Goal: Task Accomplishment & Management: Complete application form

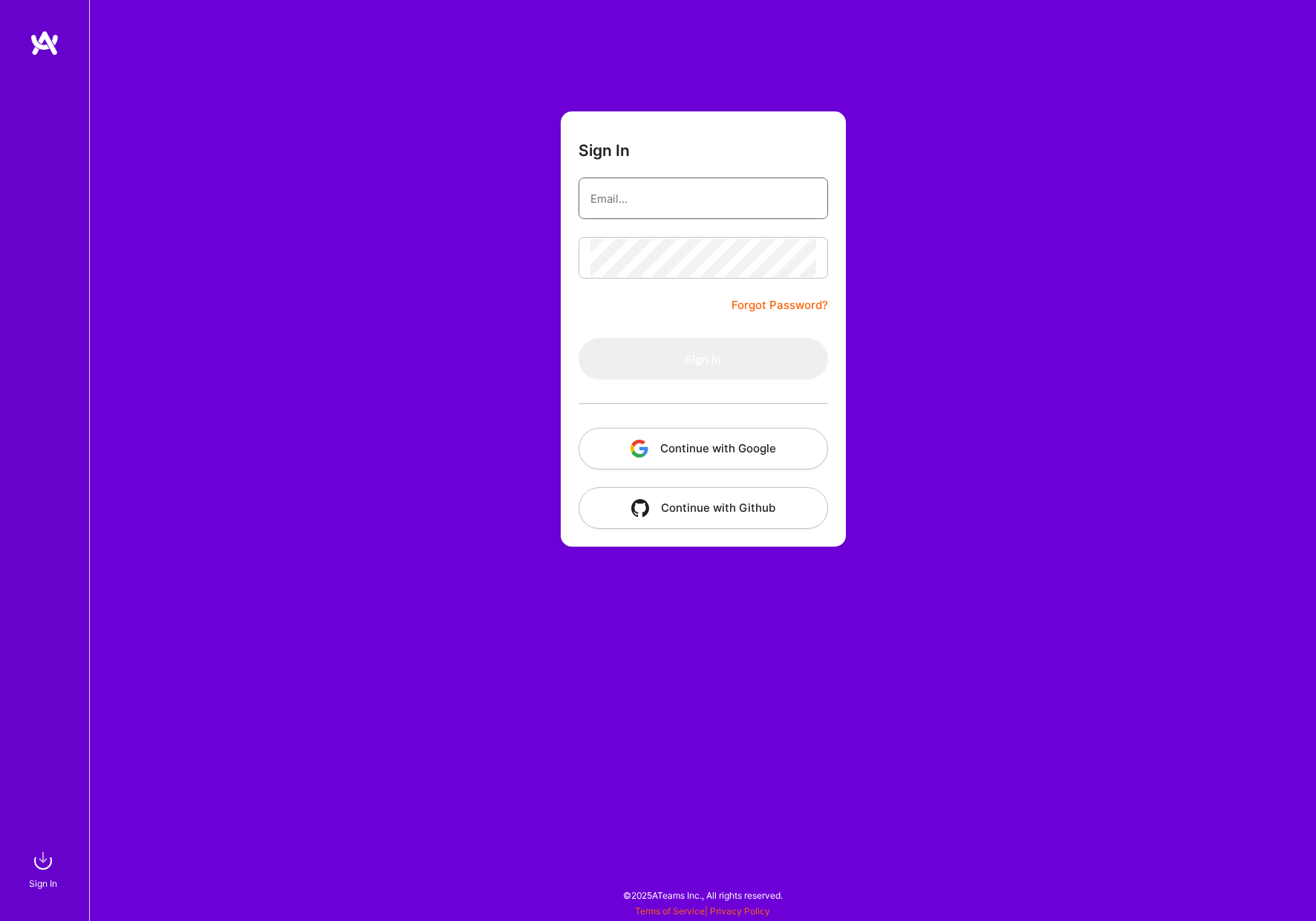
type input "[PERSON_NAME][EMAIL_ADDRESS][DOMAIN_NAME]"
click at [703, 359] on button "Sign In" at bounding box center [703, 358] width 249 height 42
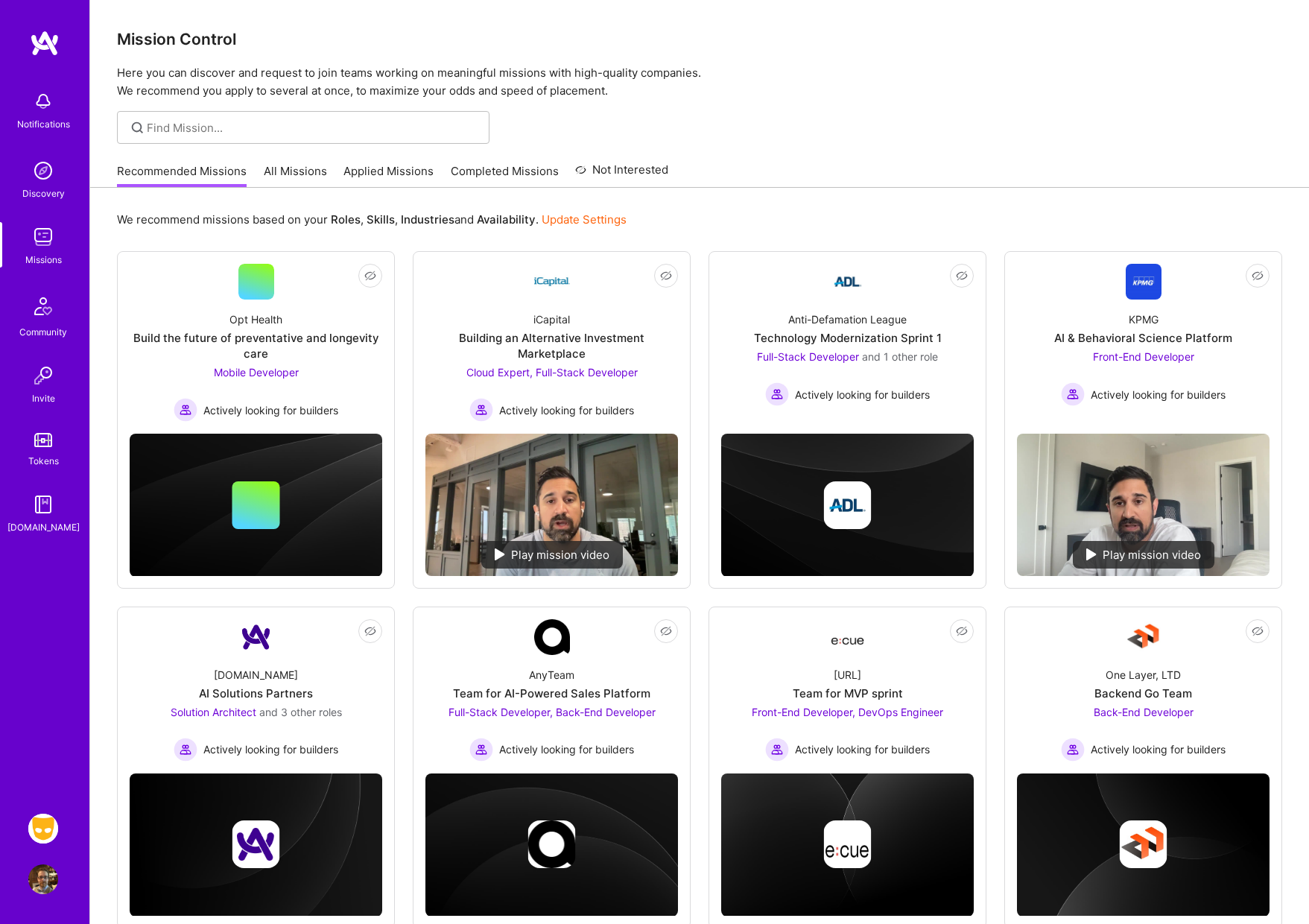
click at [44, 832] on img at bounding box center [43, 828] width 30 height 30
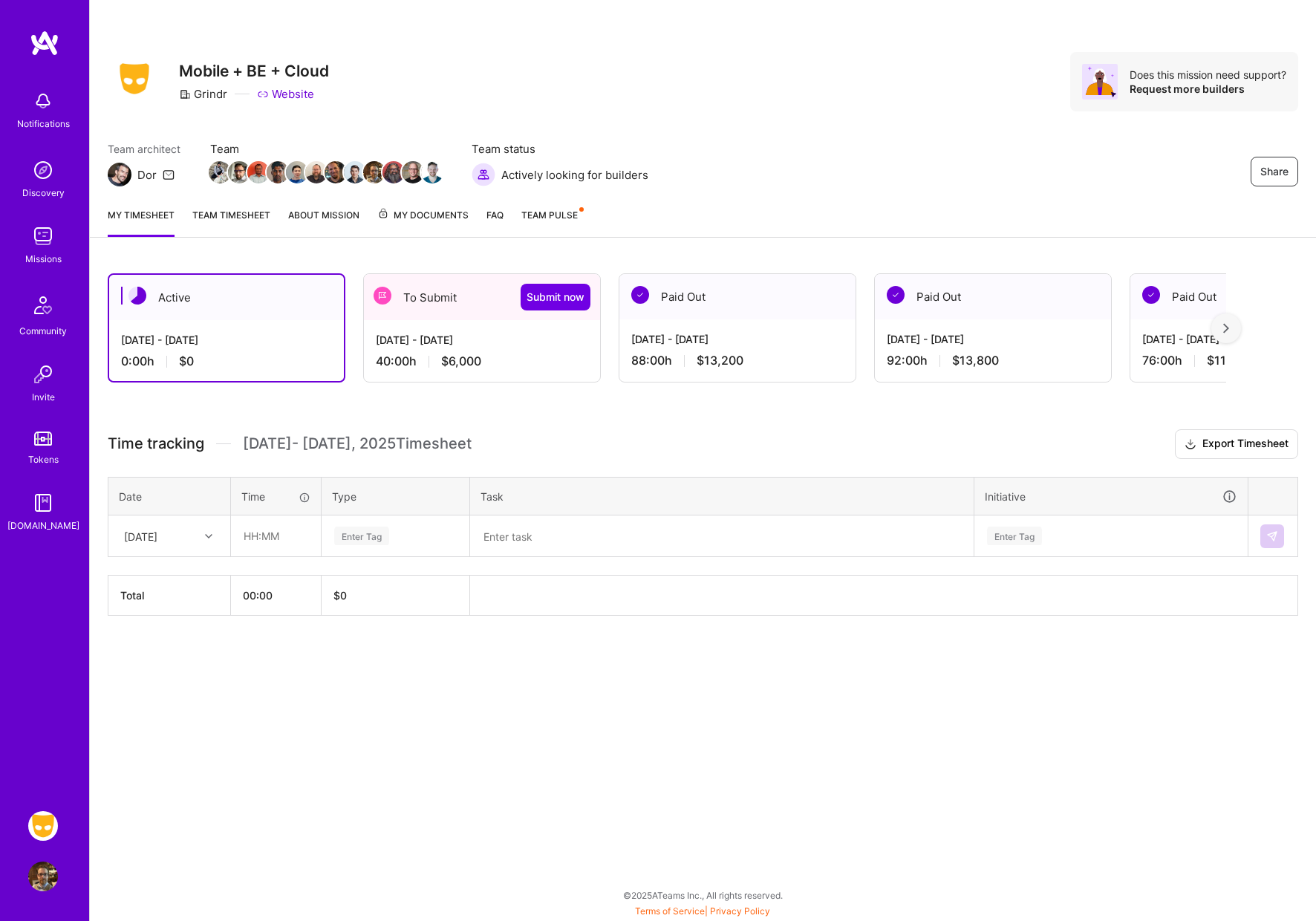
click at [459, 345] on div "[DATE] - [DATE]" at bounding box center [482, 339] width 213 height 15
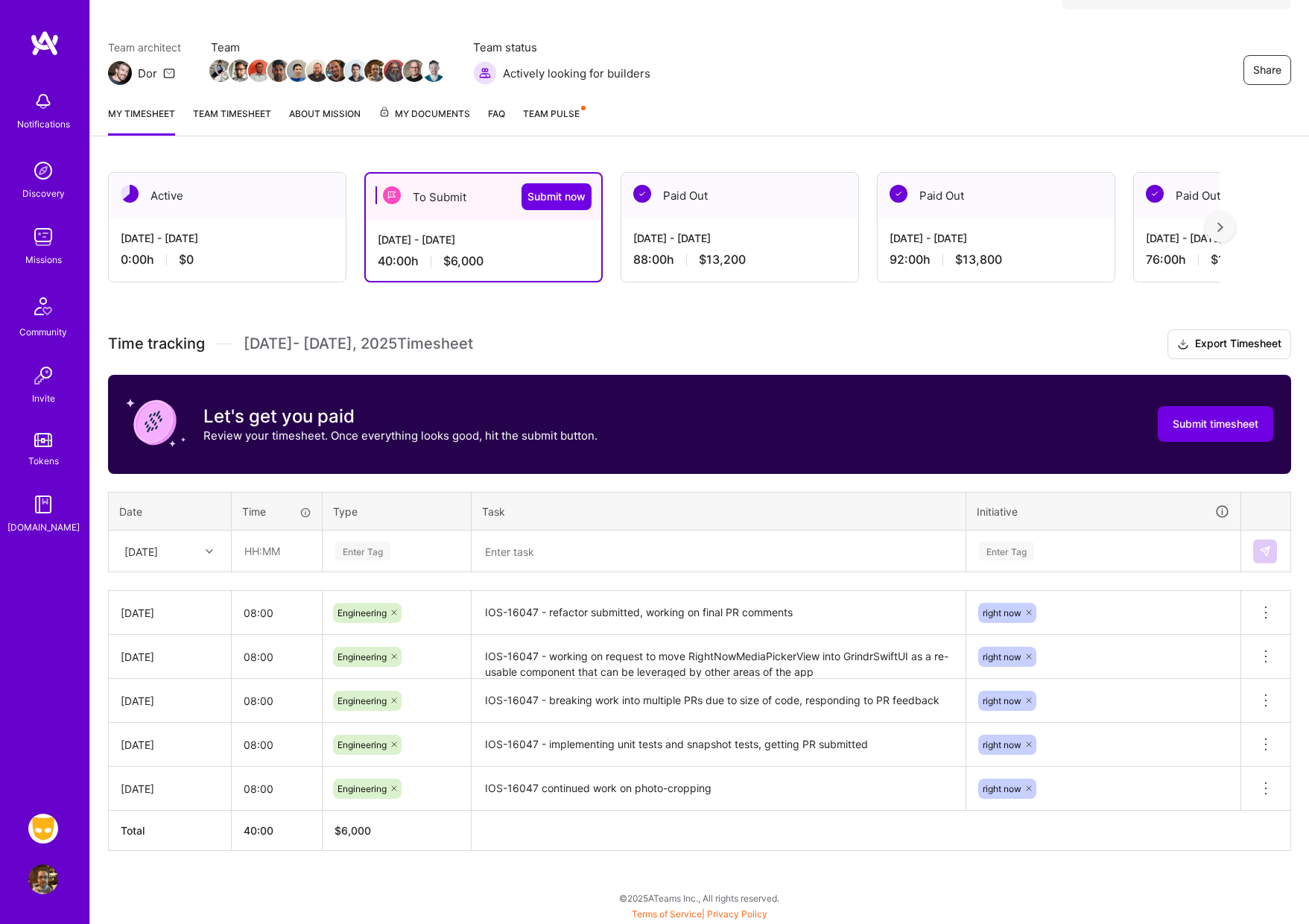
scroll to position [102, 0]
click at [208, 549] on icon at bounding box center [209, 551] width 8 height 8
click at [167, 696] on div "[DATE]" at bounding box center [169, 698] width 120 height 27
click at [269, 566] on input "text" at bounding box center [276, 551] width 89 height 39
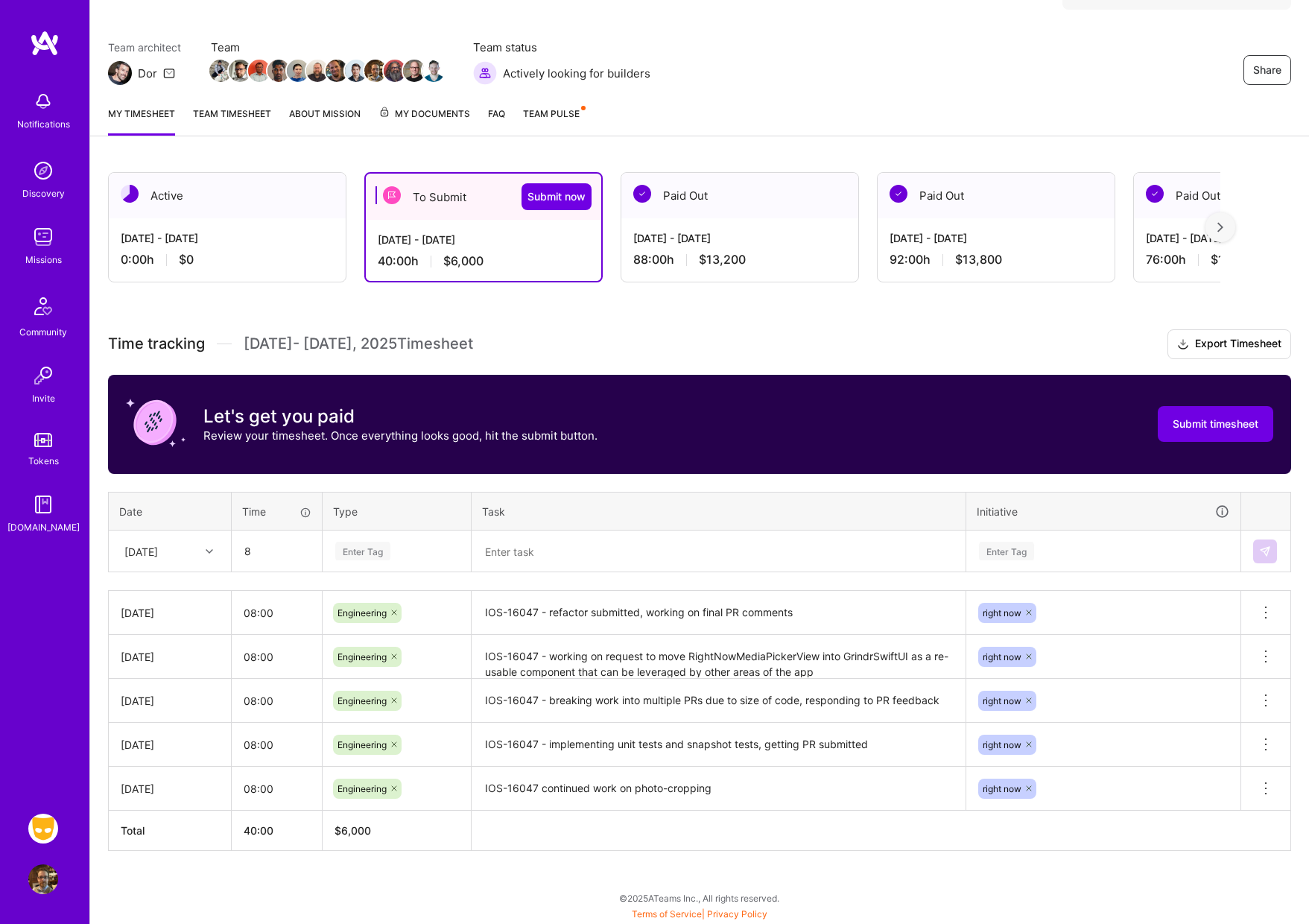
type input "08:00"
click at [369, 555] on div "Enter Tag" at bounding box center [363, 550] width 55 height 23
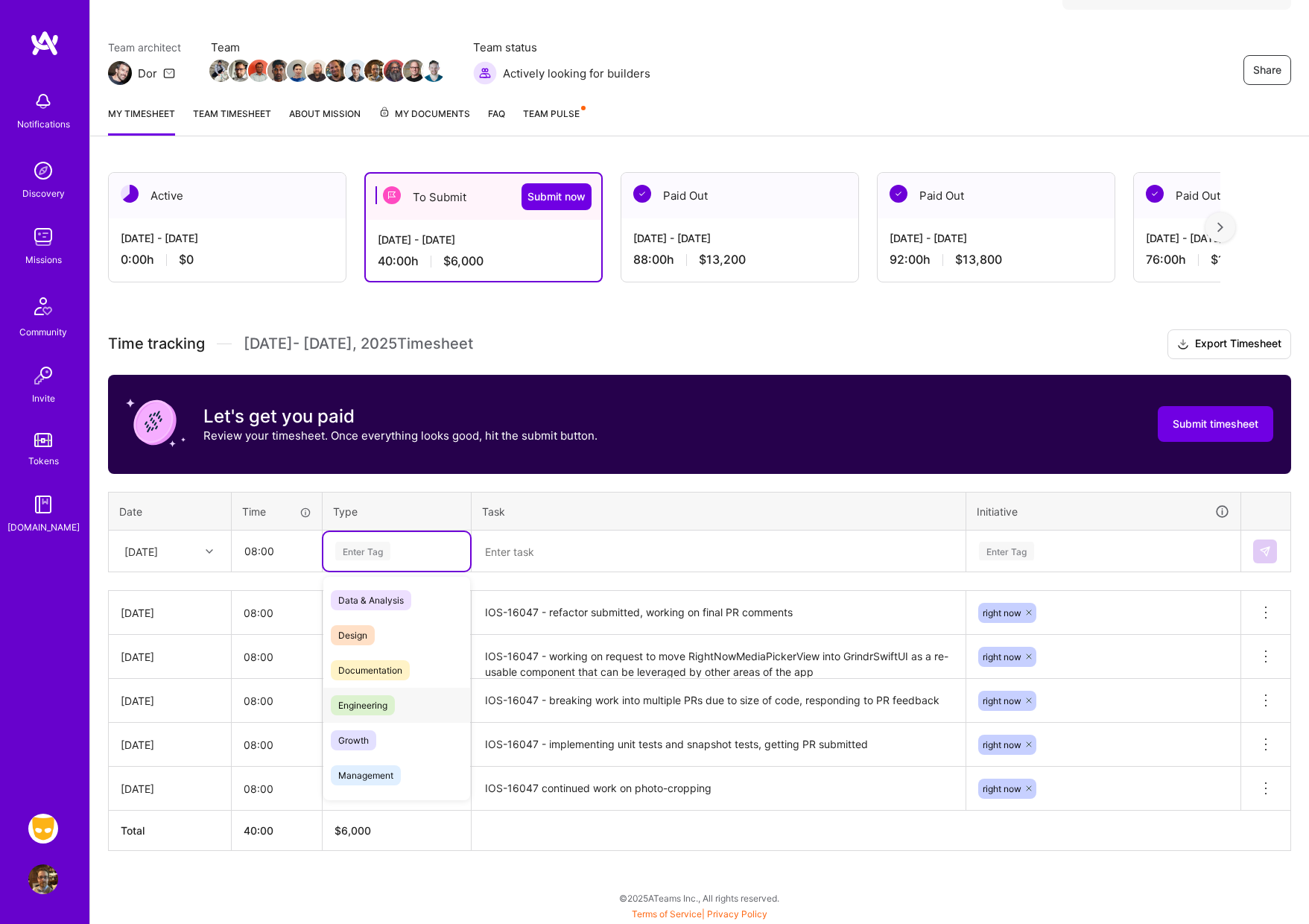
click at [367, 704] on span "Engineering" at bounding box center [363, 706] width 64 height 20
click at [608, 558] on textarea at bounding box center [718, 550] width 491 height 38
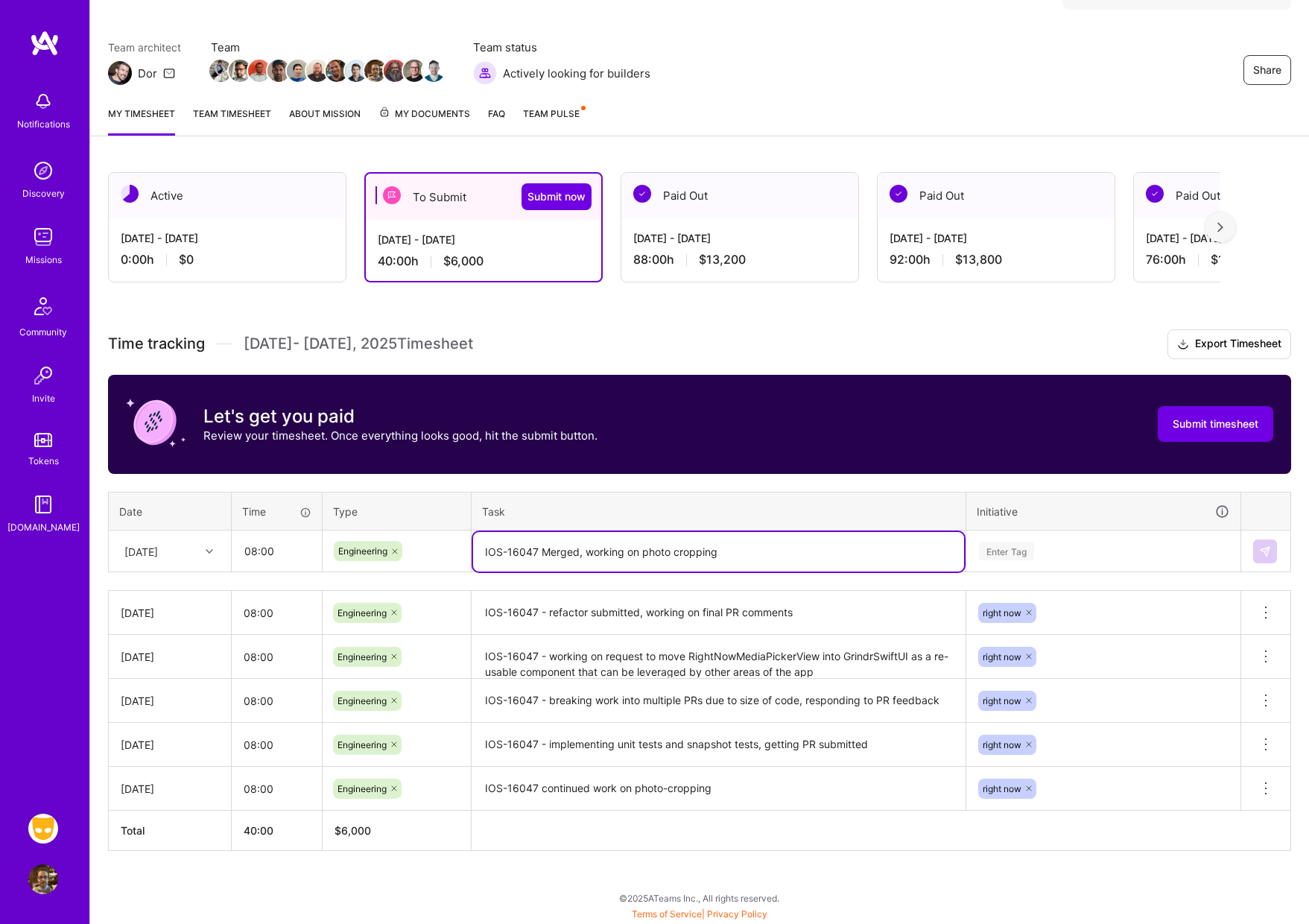
type textarea "IOS-16047 Merged, working on photo cropping"
click at [1009, 549] on div "Enter Tag" at bounding box center [1006, 550] width 55 height 23
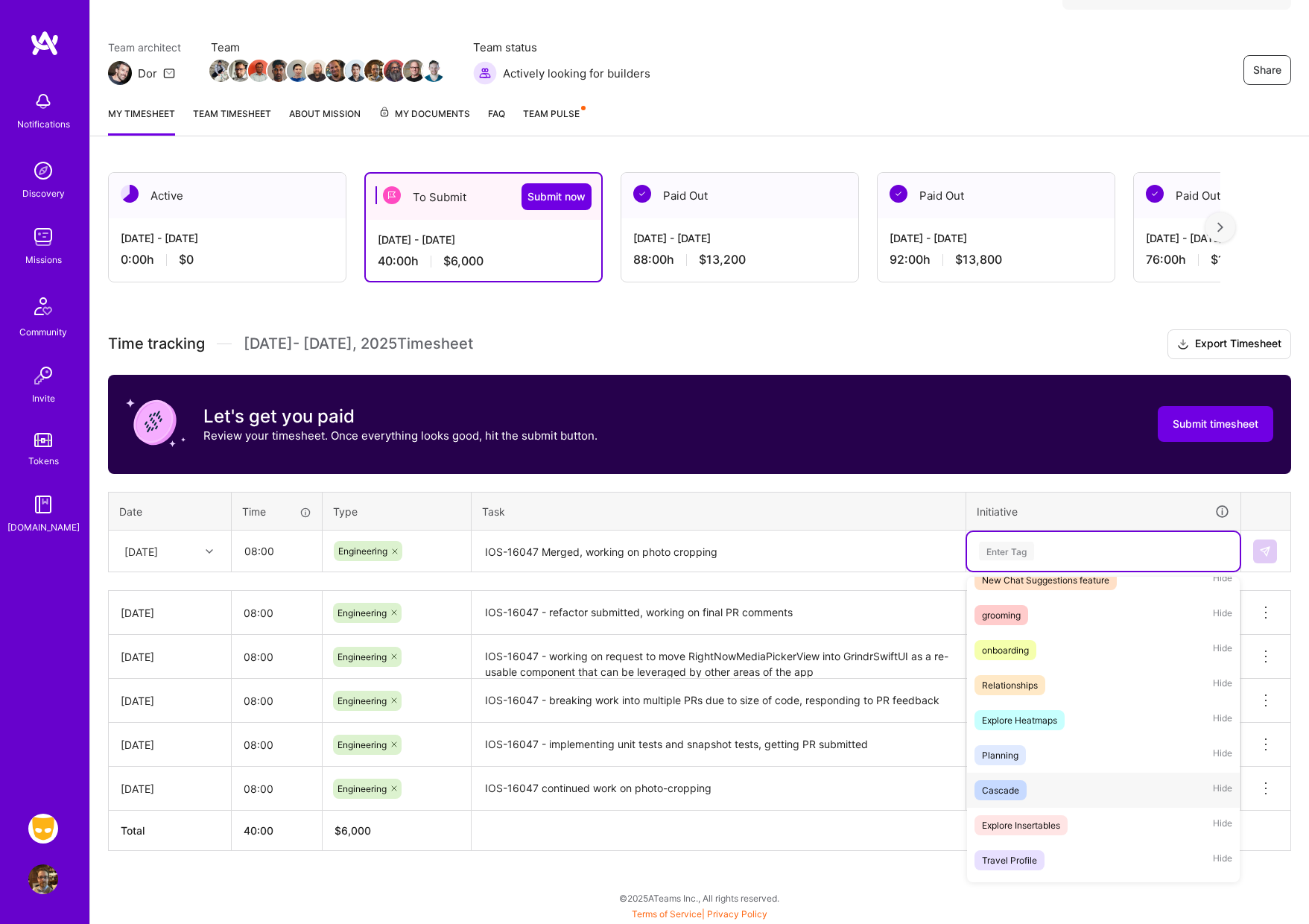
scroll to position [93, 0]
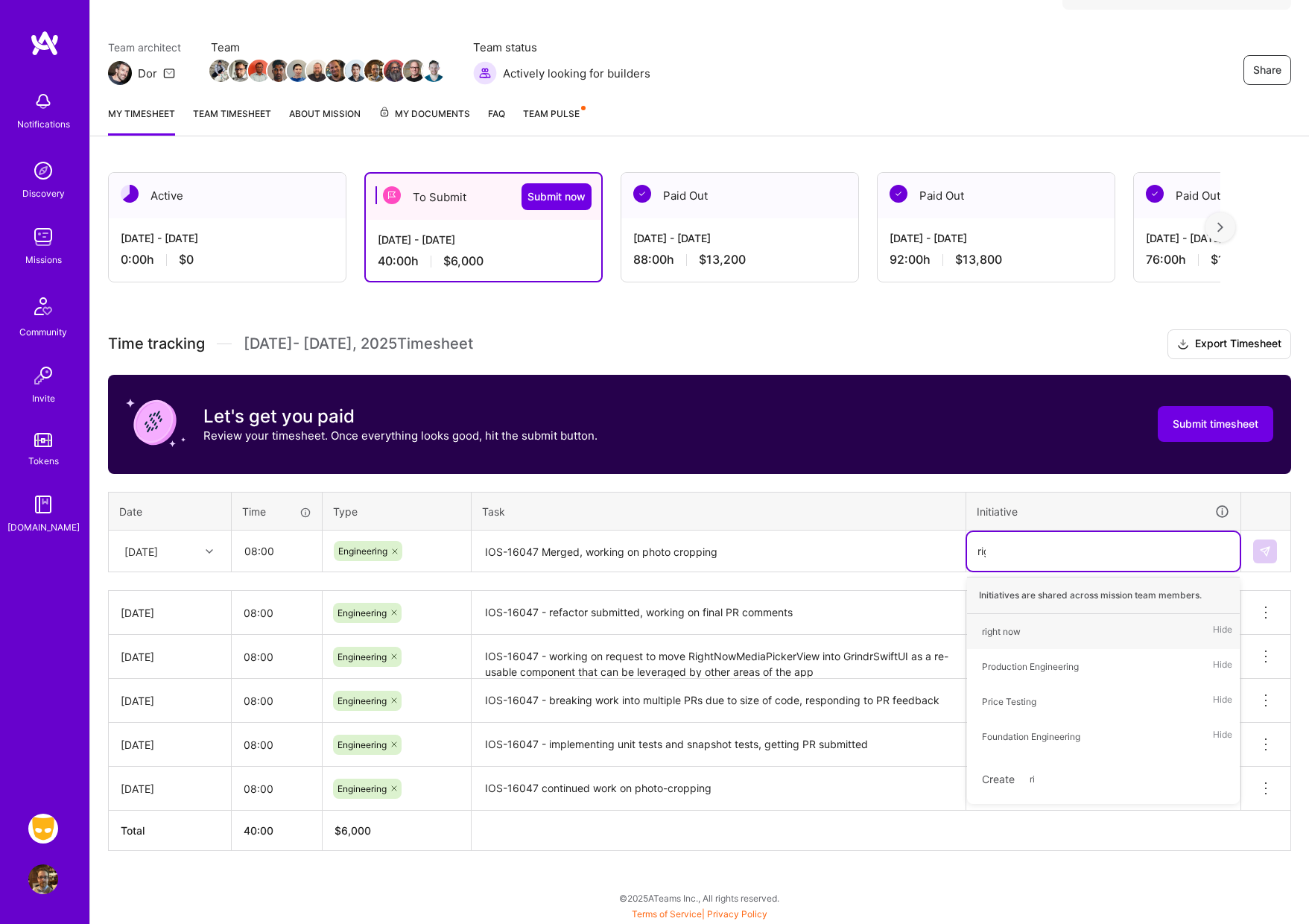
type input "righ"
click at [997, 625] on div "right now" at bounding box center [1001, 631] width 38 height 15
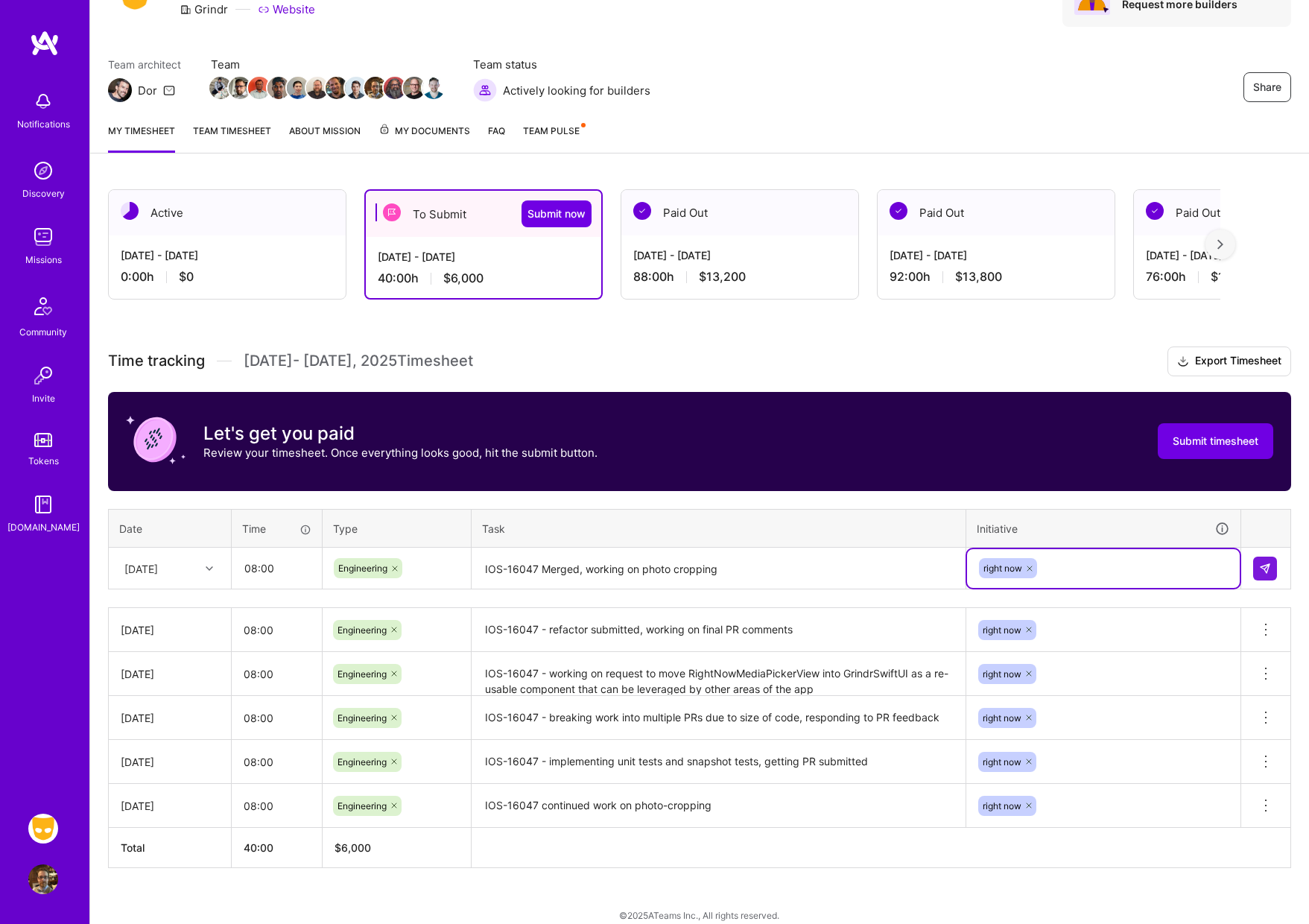
scroll to position [87, 0]
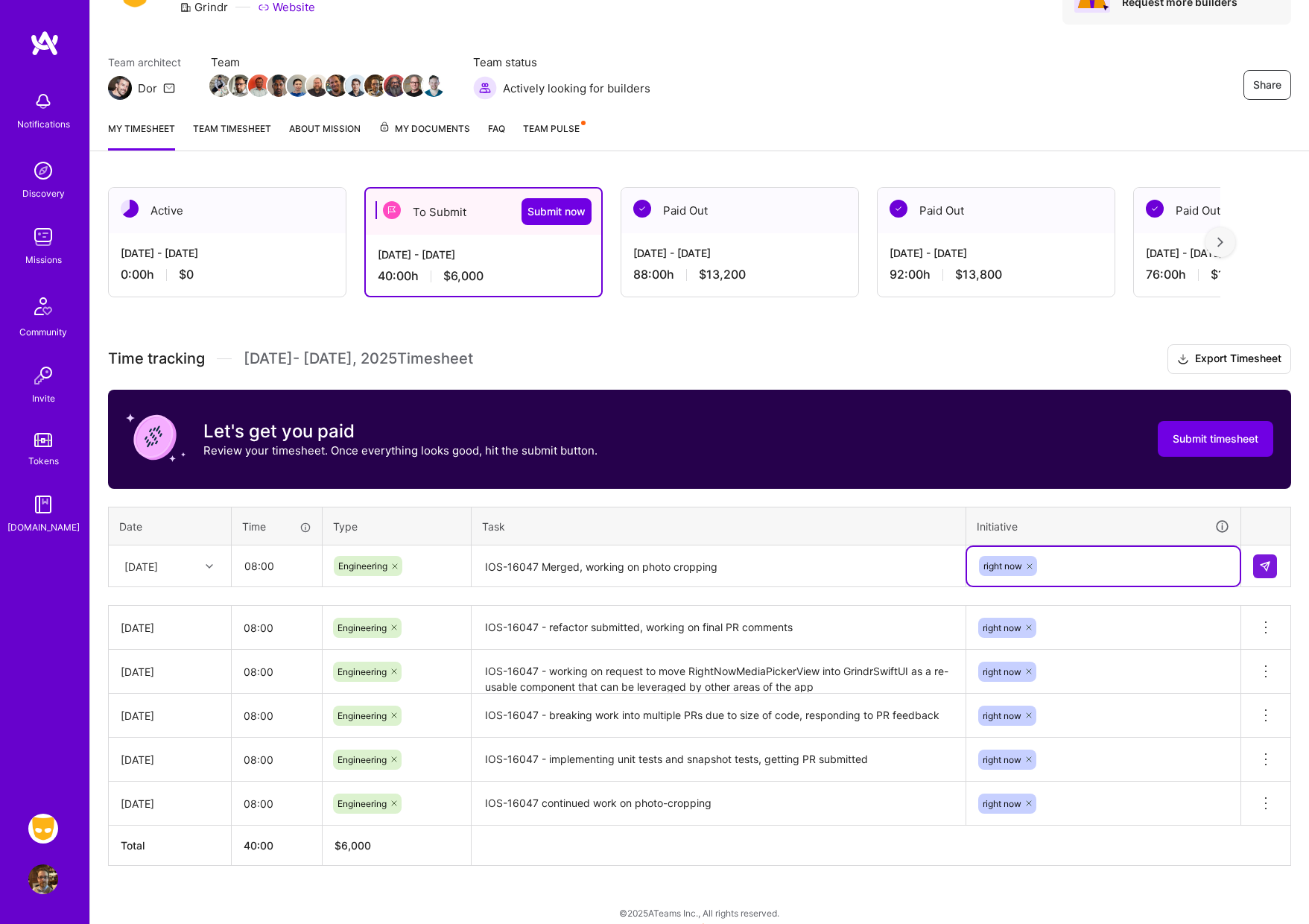
click at [718, 570] on textarea "IOS-16047 Merged, working on photo cropping" at bounding box center [718, 567] width 491 height 39
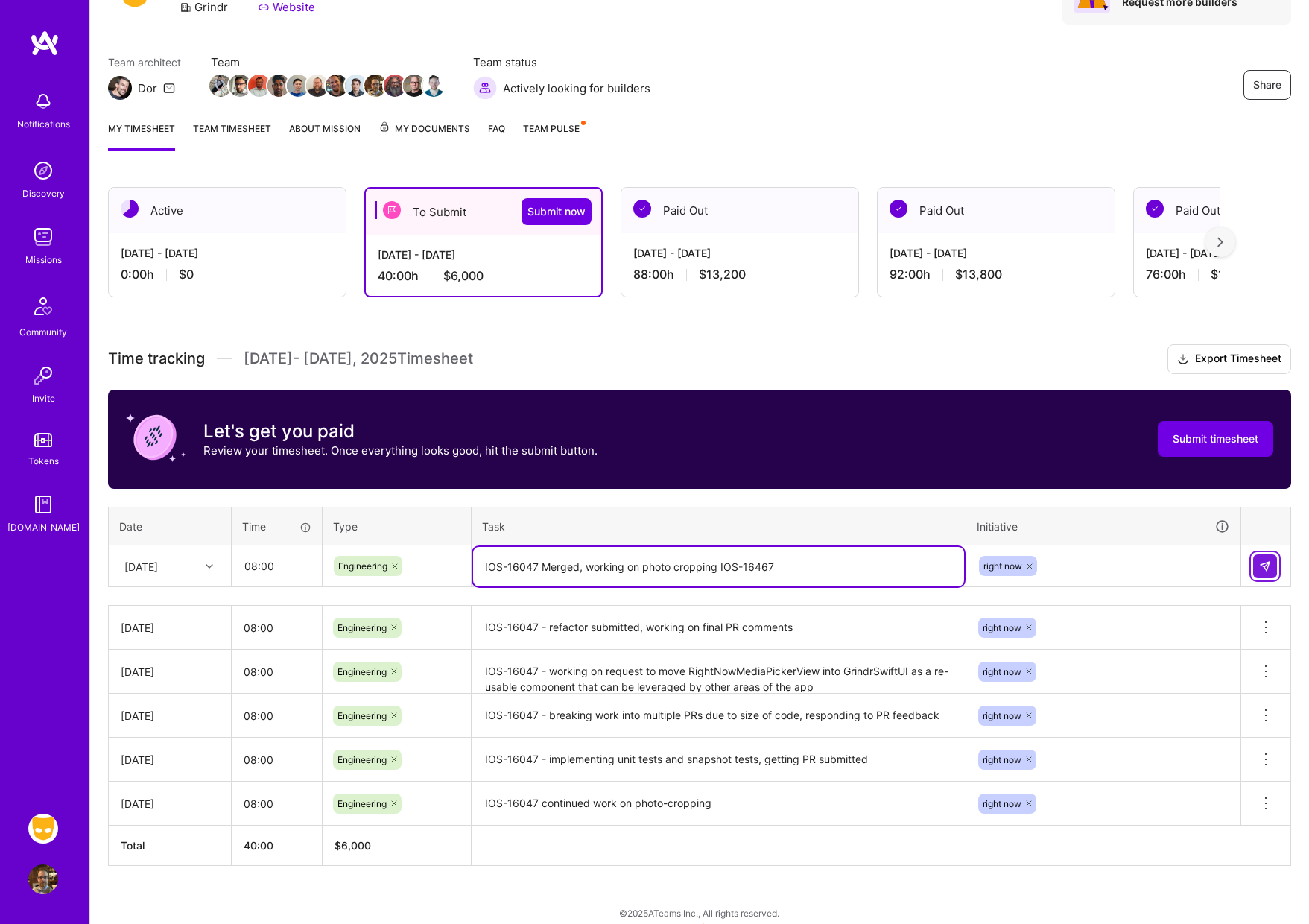
type textarea "IOS-16047 Merged, working on photo cropping IOS-16467"
click at [1266, 567] on img at bounding box center [1265, 567] width 12 height 12
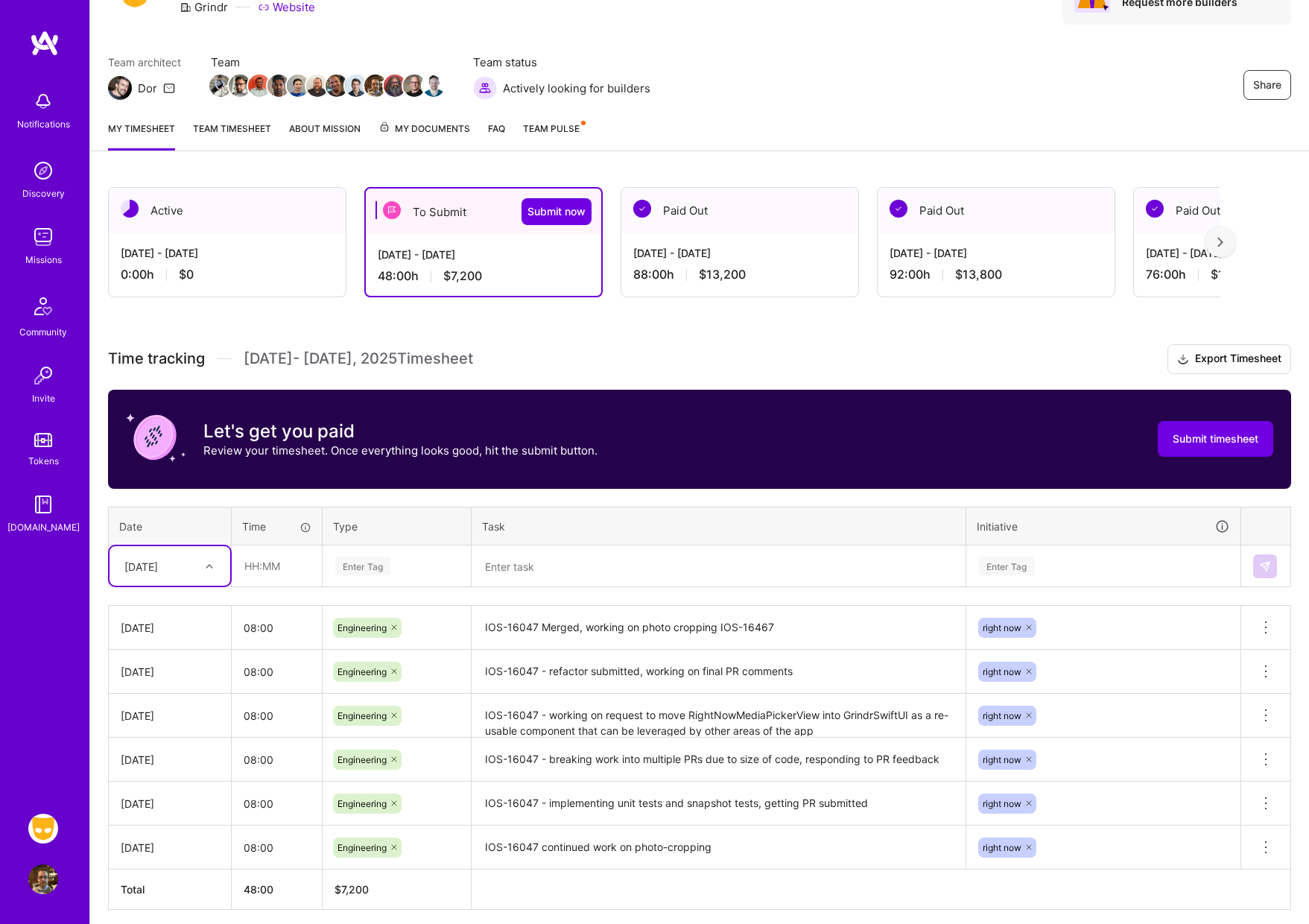
click at [206, 565] on div at bounding box center [211, 566] width 23 height 20
click at [160, 673] on div "[DATE]" at bounding box center [169, 673] width 120 height 27
click at [280, 564] on input "text" at bounding box center [276, 566] width 89 height 39
type input "08:00"
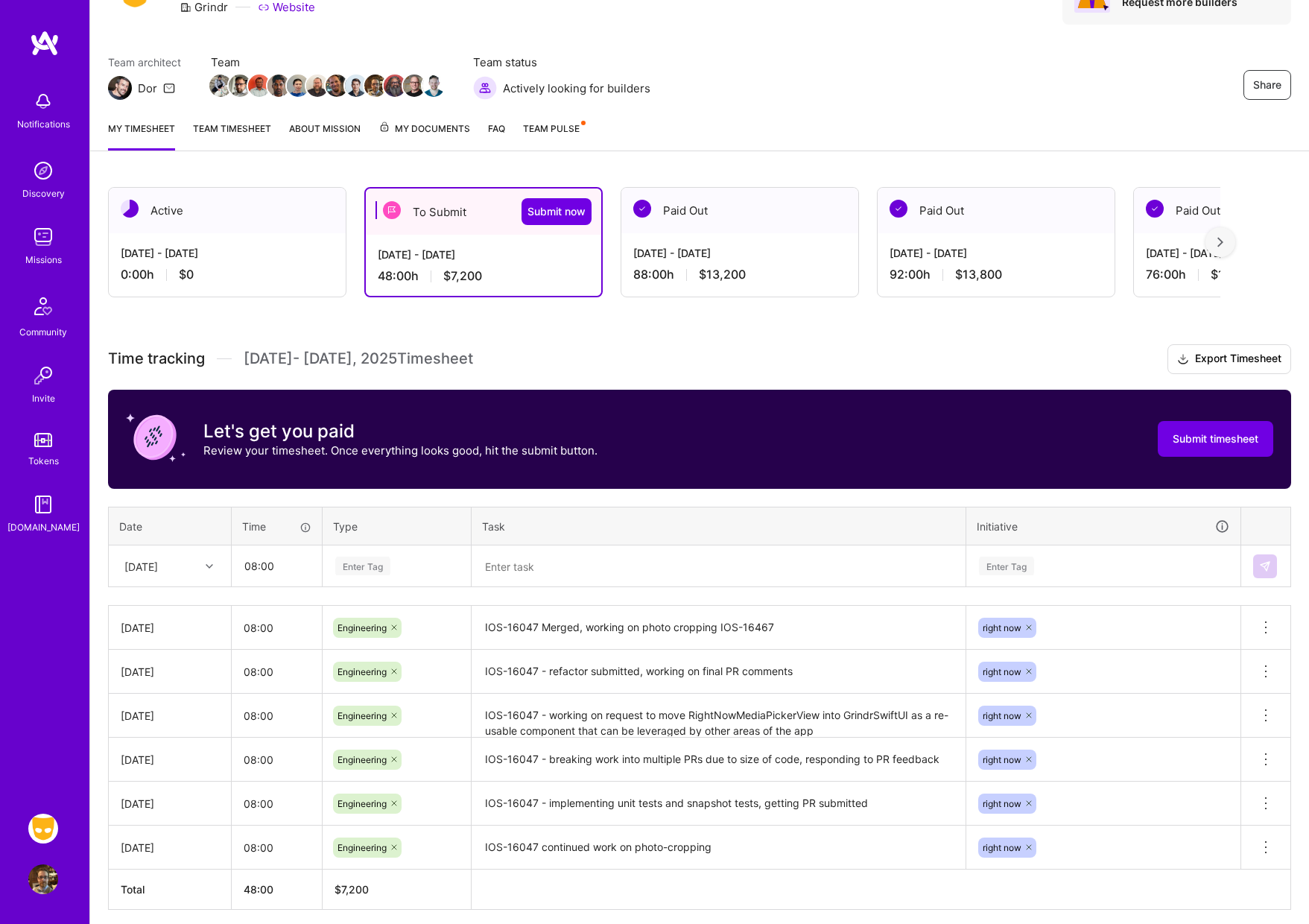
click at [371, 572] on div "Enter Tag" at bounding box center [363, 566] width 55 height 23
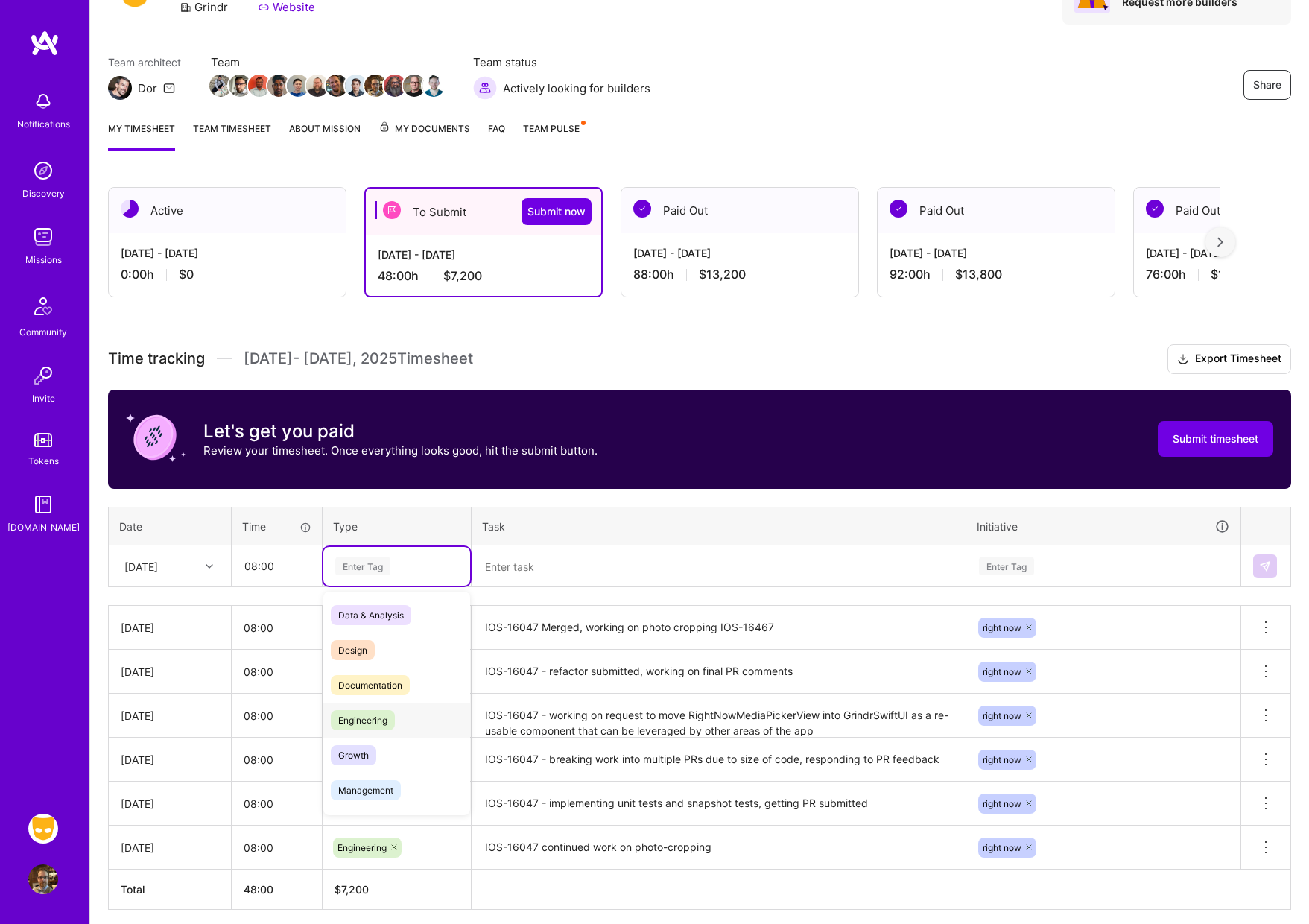
click at [379, 717] on span "Engineering" at bounding box center [363, 720] width 64 height 20
click at [1048, 567] on div "Enter Tag" at bounding box center [1103, 566] width 252 height 19
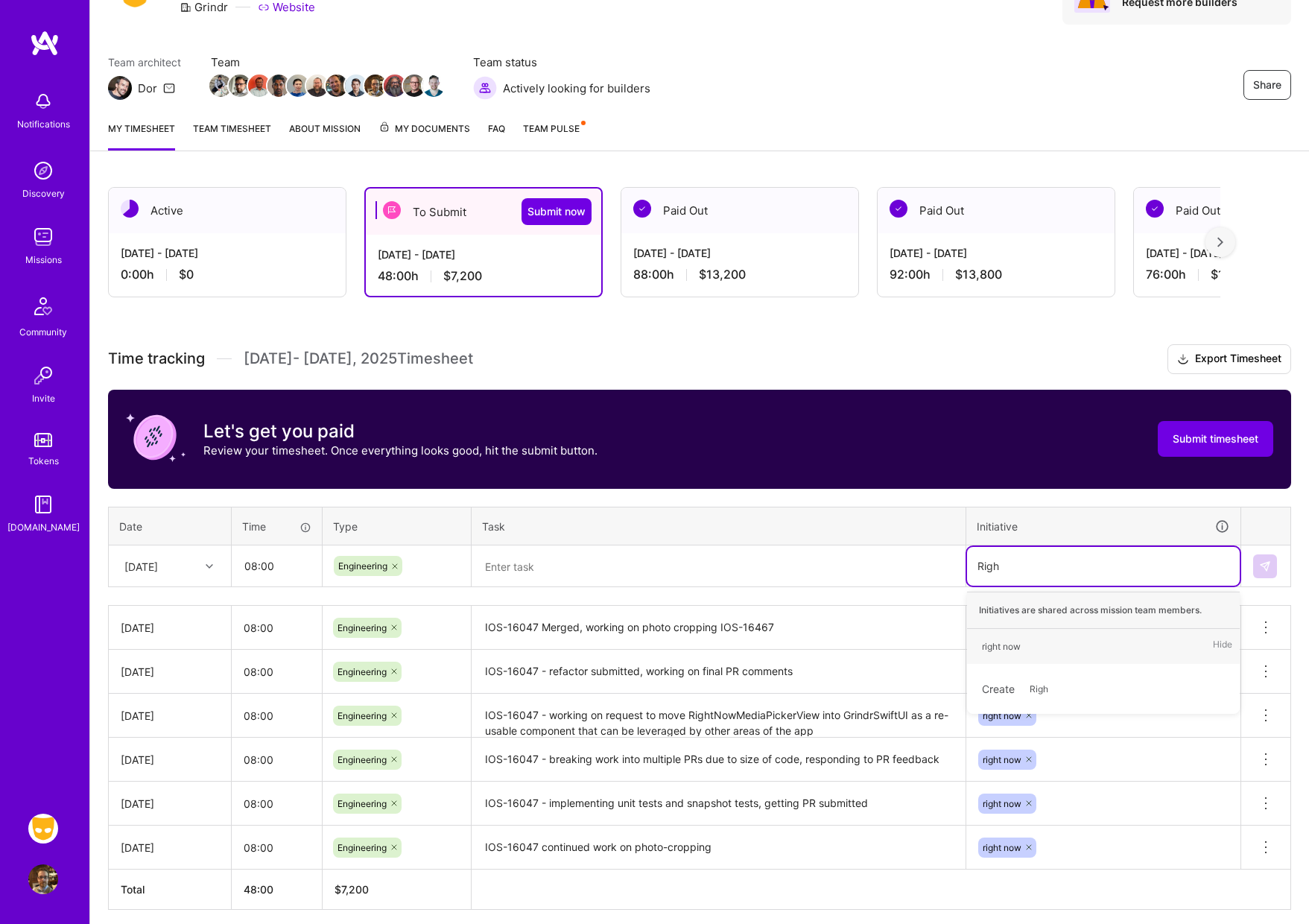
type input "Right"
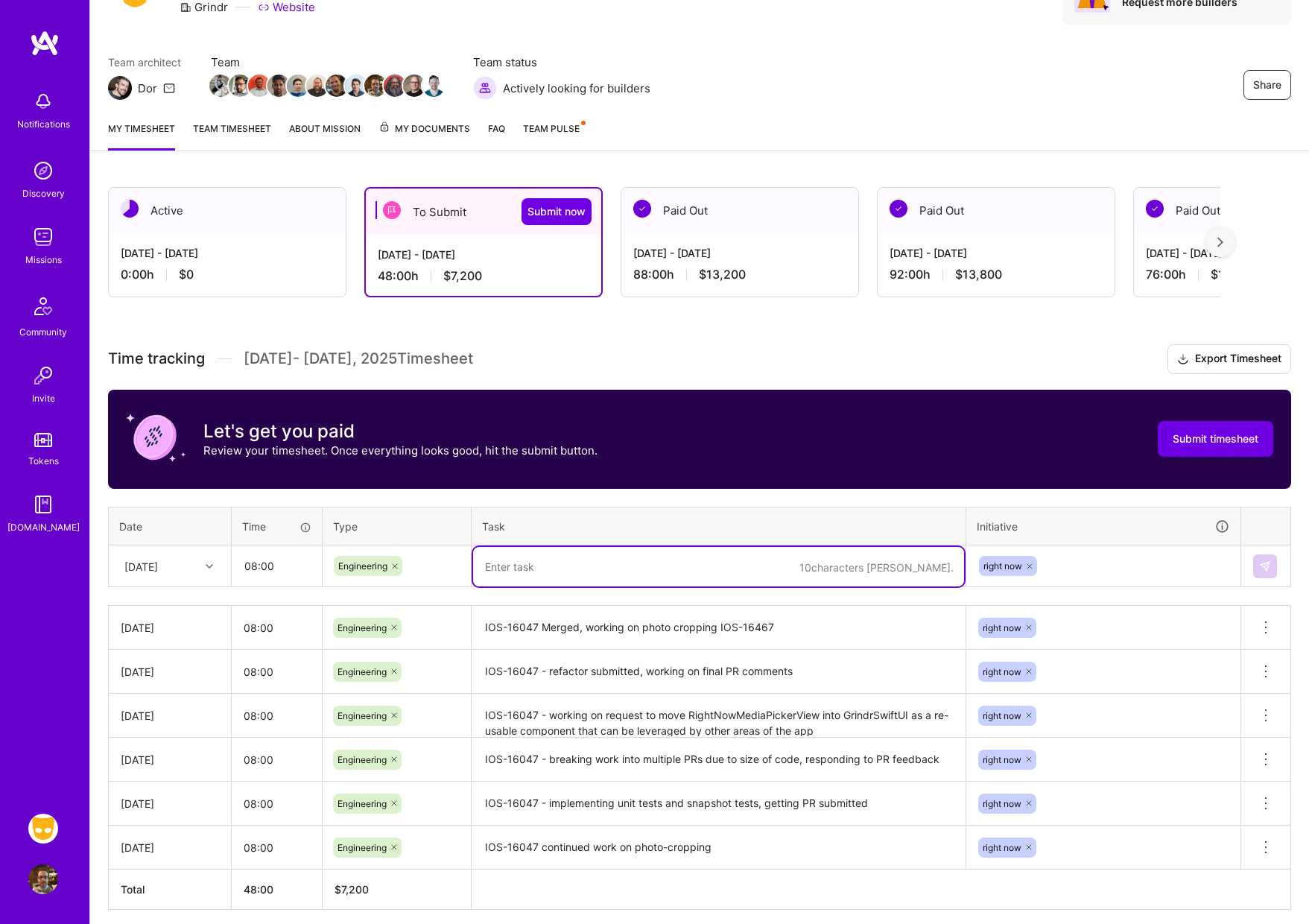
click at [550, 572] on textarea at bounding box center [718, 567] width 491 height 39
type textarea "IOS-16467 new Initial Crop flow"
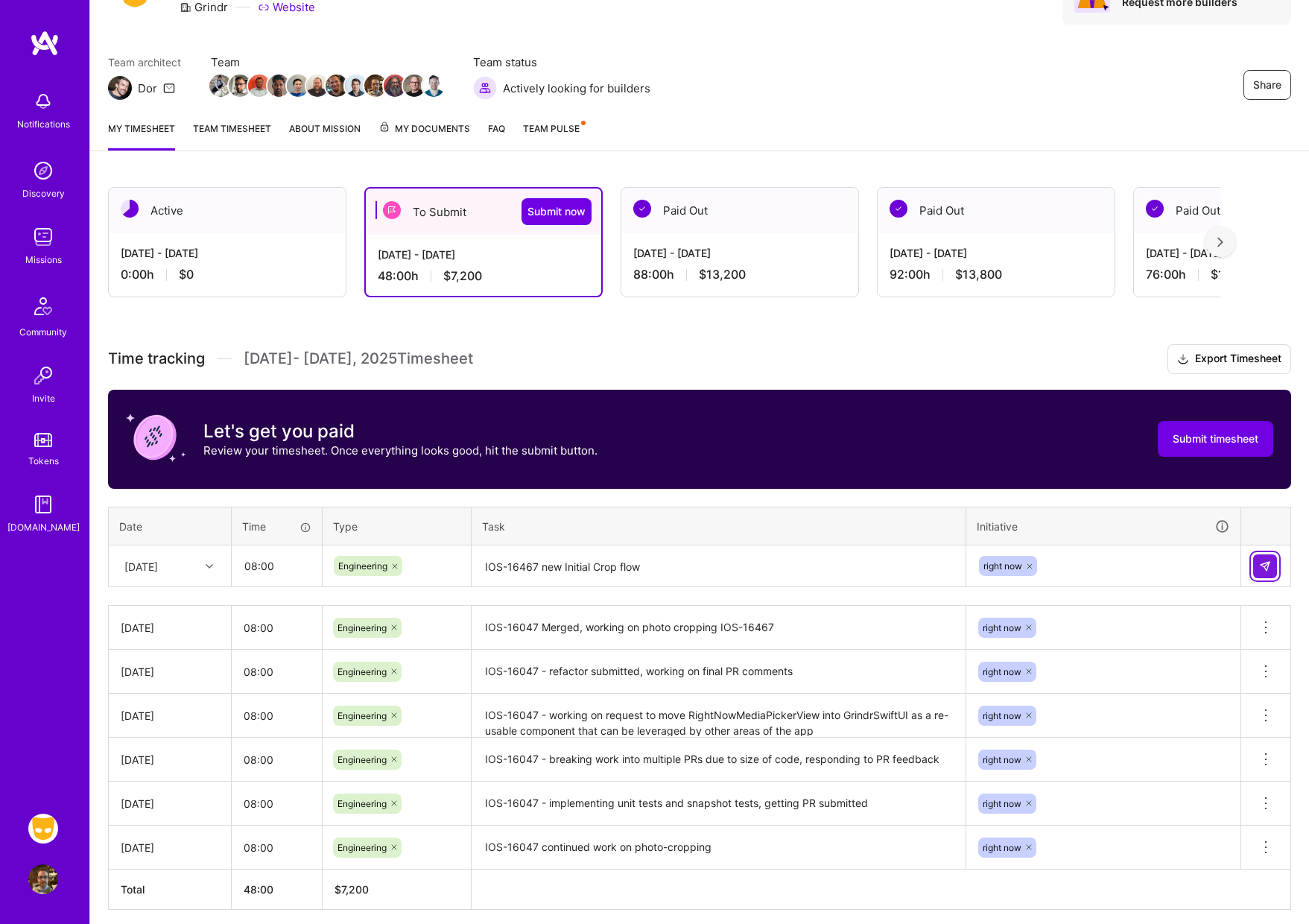
click at [1269, 567] on img at bounding box center [1265, 567] width 12 height 12
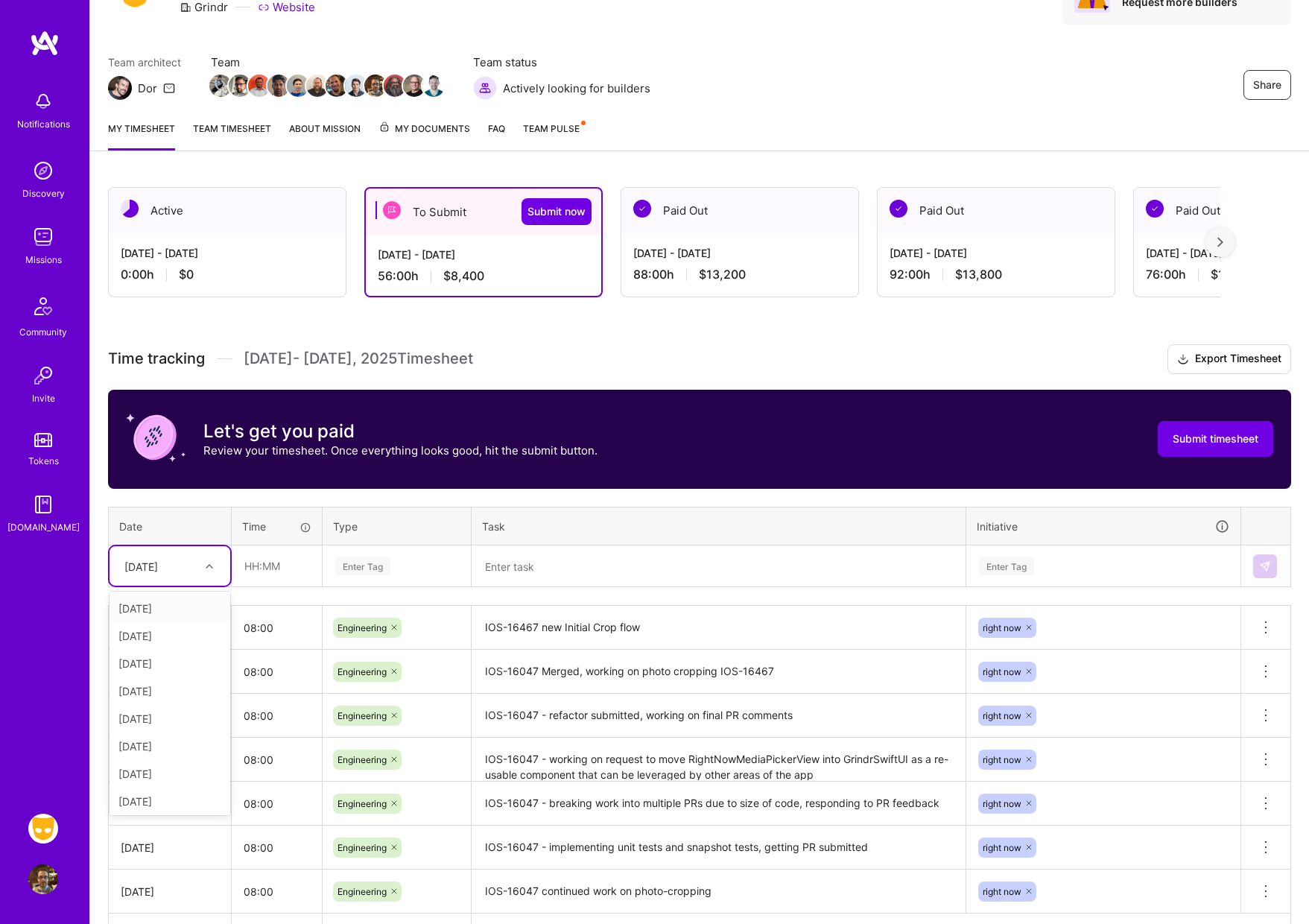
click at [207, 565] on icon at bounding box center [209, 566] width 8 height 8
click at [151, 728] on div "[DATE]" at bounding box center [169, 724] width 120 height 27
click at [273, 568] on input "text" at bounding box center [276, 566] width 89 height 39
type input "08:00"
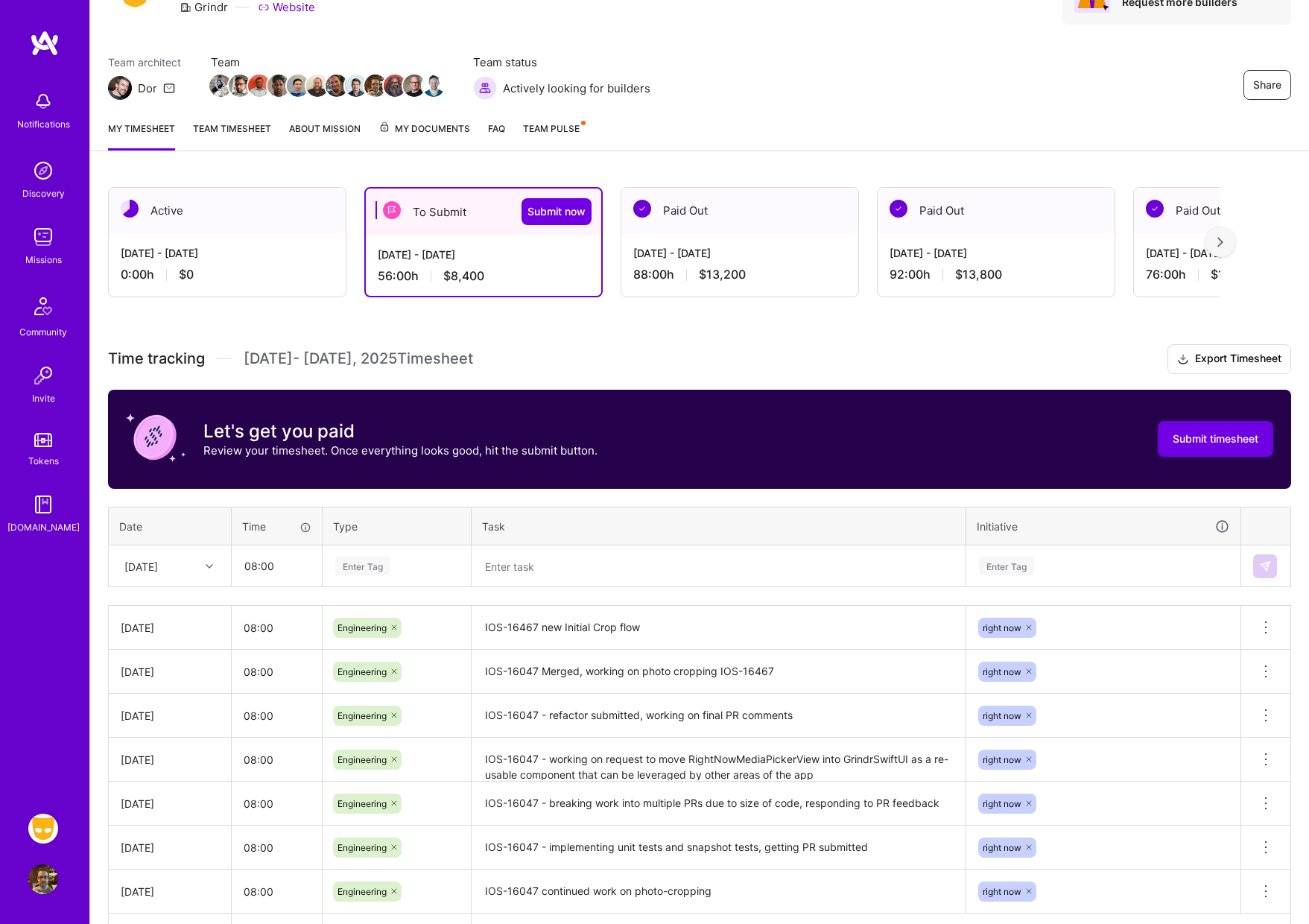
click at [344, 566] on div "Enter Tag" at bounding box center [363, 566] width 55 height 23
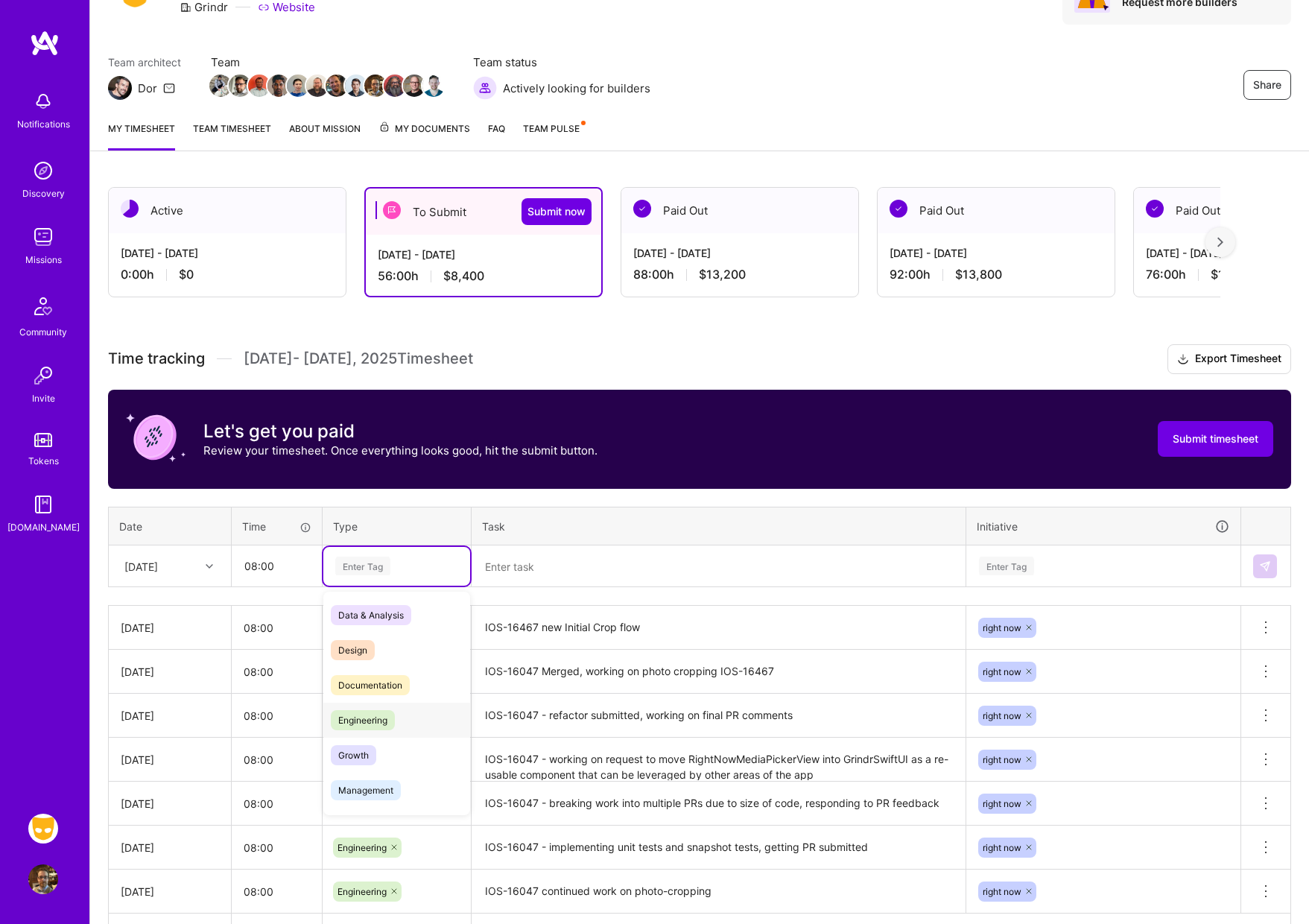
drag, startPoint x: 366, startPoint y: 713, endPoint x: 498, endPoint y: 698, distance: 132.8
click at [366, 712] on span "Engineering" at bounding box center [363, 720] width 64 height 20
click at [1023, 567] on div "Enter Tag" at bounding box center [1006, 566] width 55 height 23
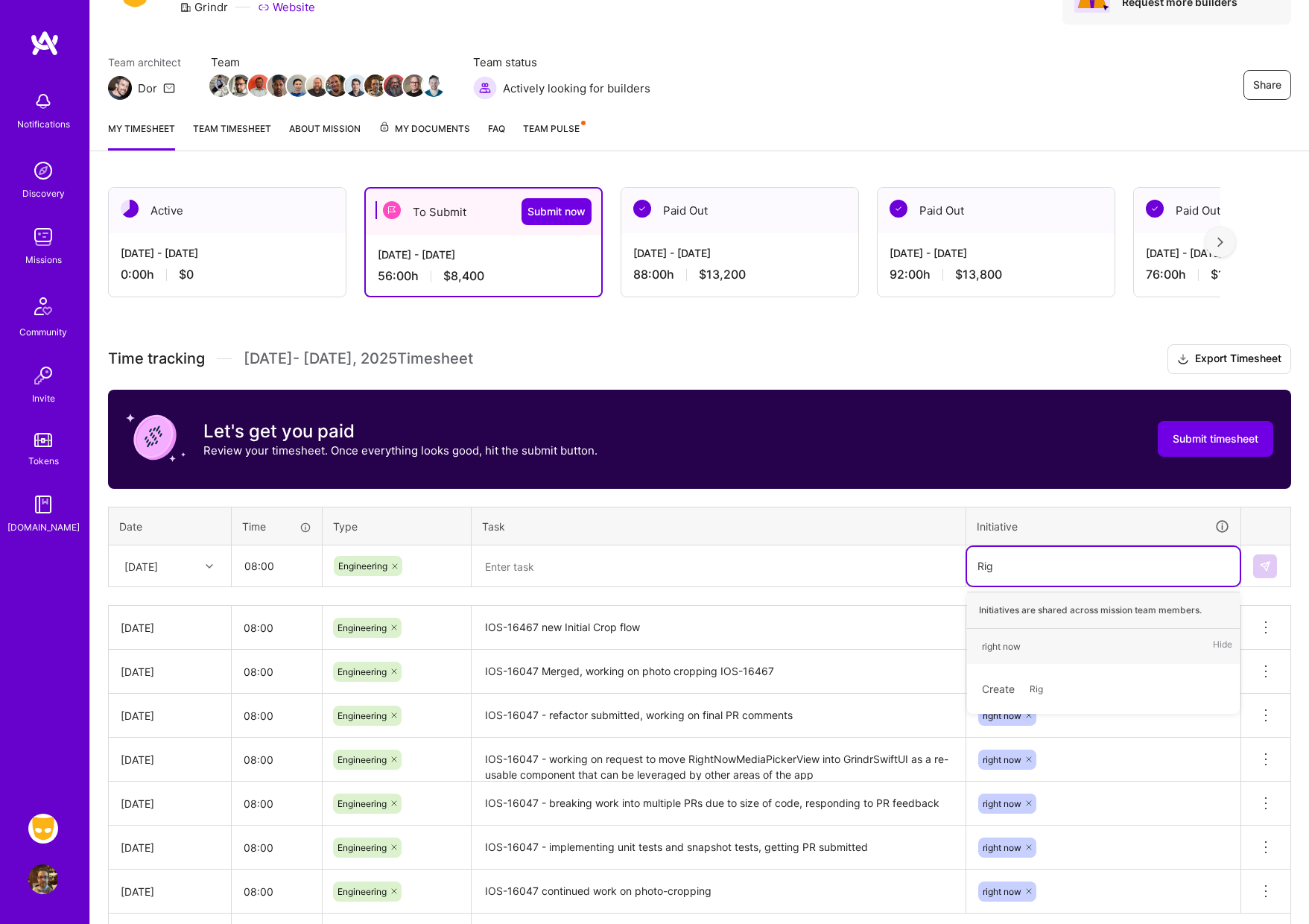
type input "Righ"
click at [1017, 649] on div "right now" at bounding box center [1001, 646] width 38 height 15
click at [585, 572] on textarea at bounding box center [718, 567] width 491 height 39
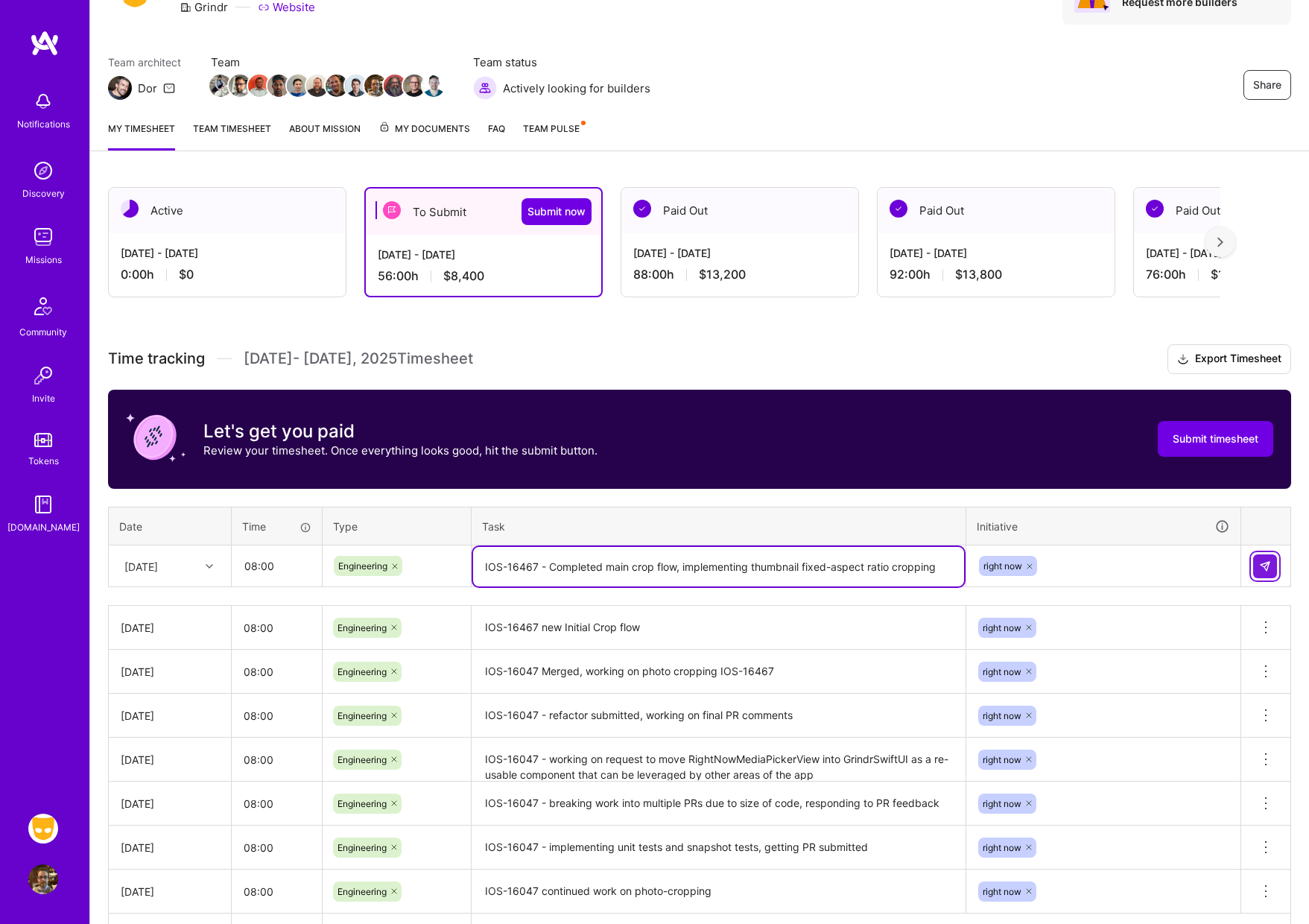
type textarea "IOS-16467 - Completed main crop flow, implementing thumbnail fixed-aspect ratio…"
click at [1262, 571] on img at bounding box center [1265, 567] width 12 height 12
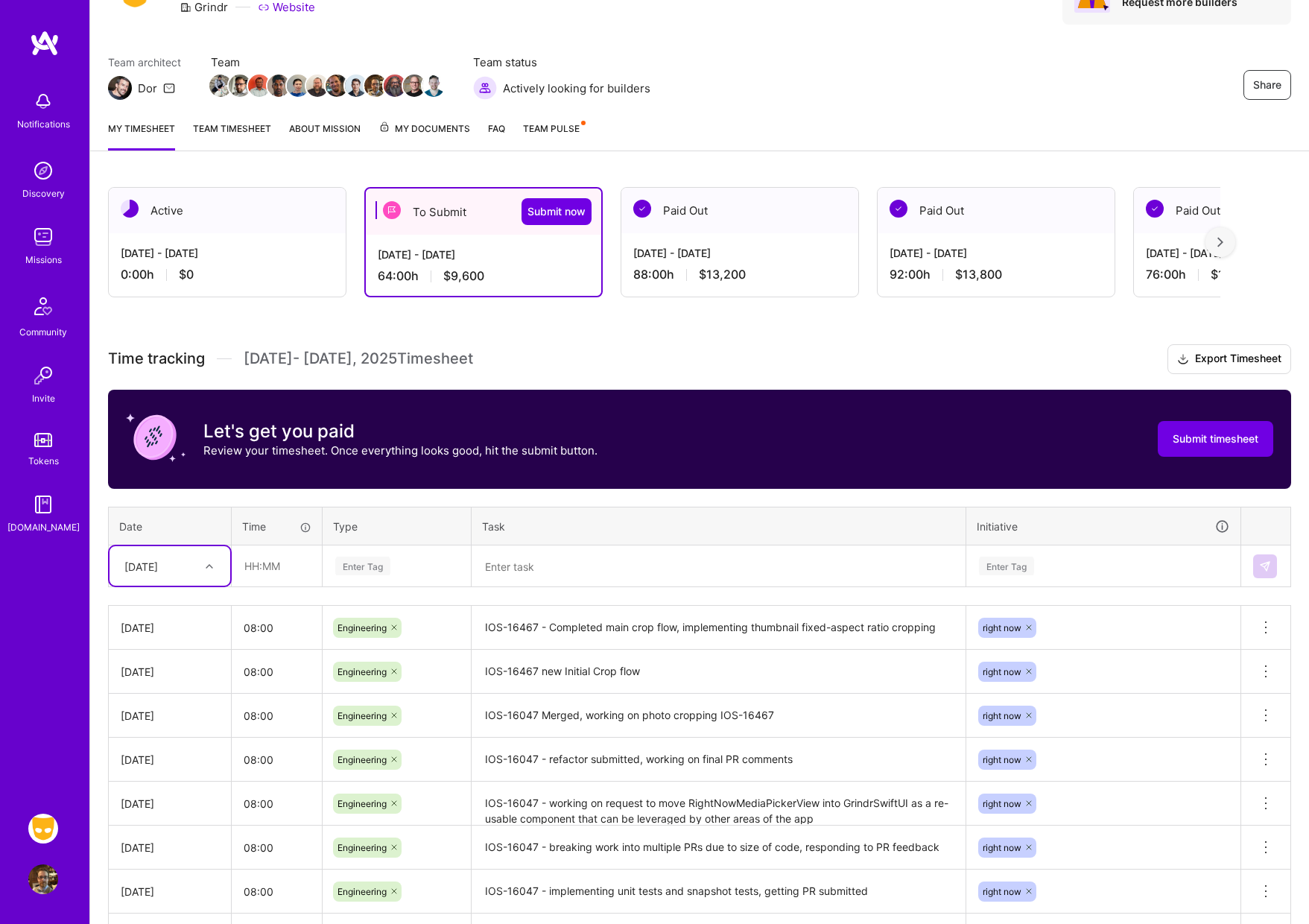
click at [212, 567] on icon at bounding box center [209, 566] width 8 height 8
click at [161, 714] on div "[DATE]" at bounding box center [169, 716] width 120 height 27
click at [291, 572] on input "text" at bounding box center [276, 566] width 89 height 39
type input "08:00"
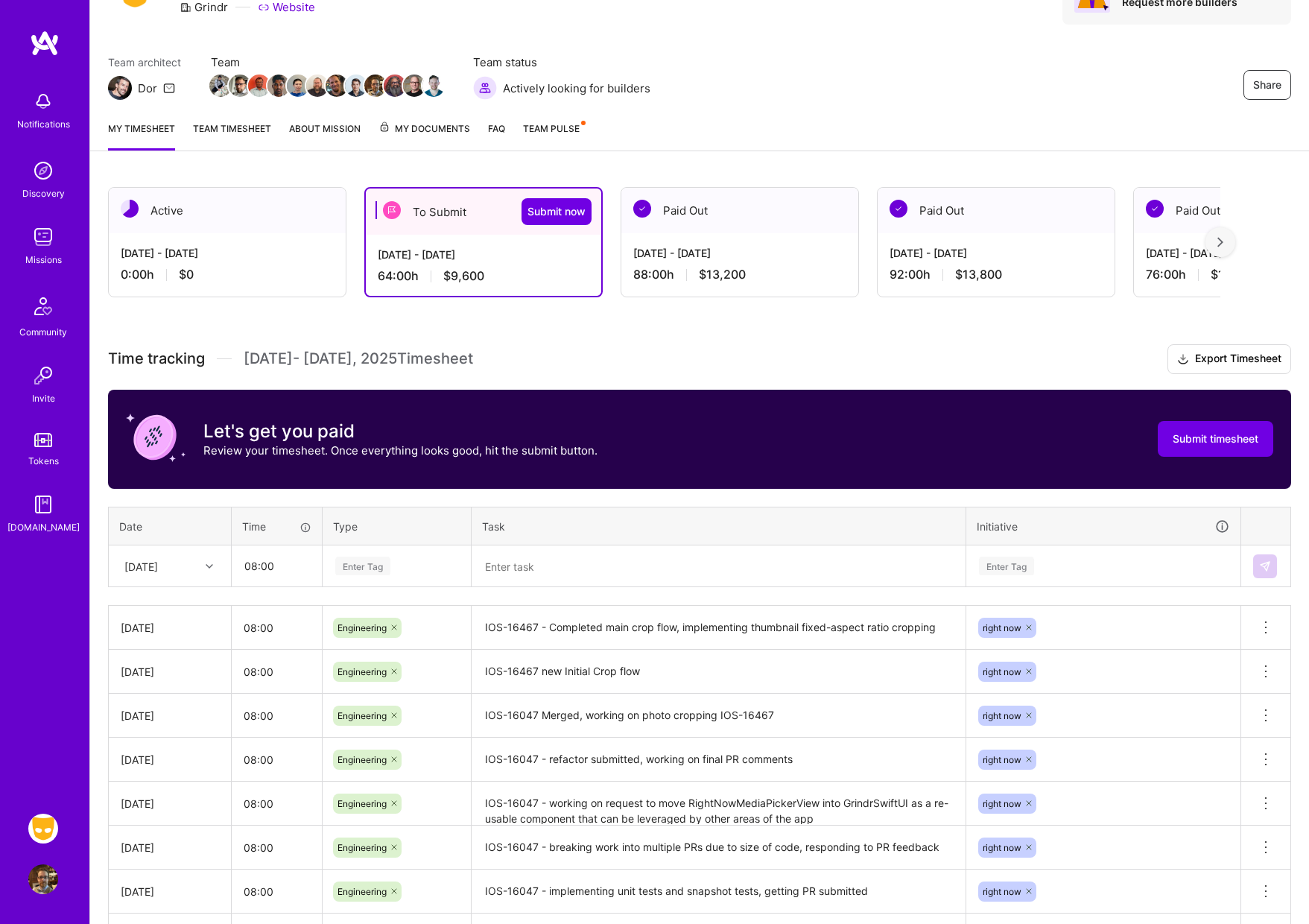
click at [358, 568] on div "Enter Tag" at bounding box center [363, 566] width 55 height 23
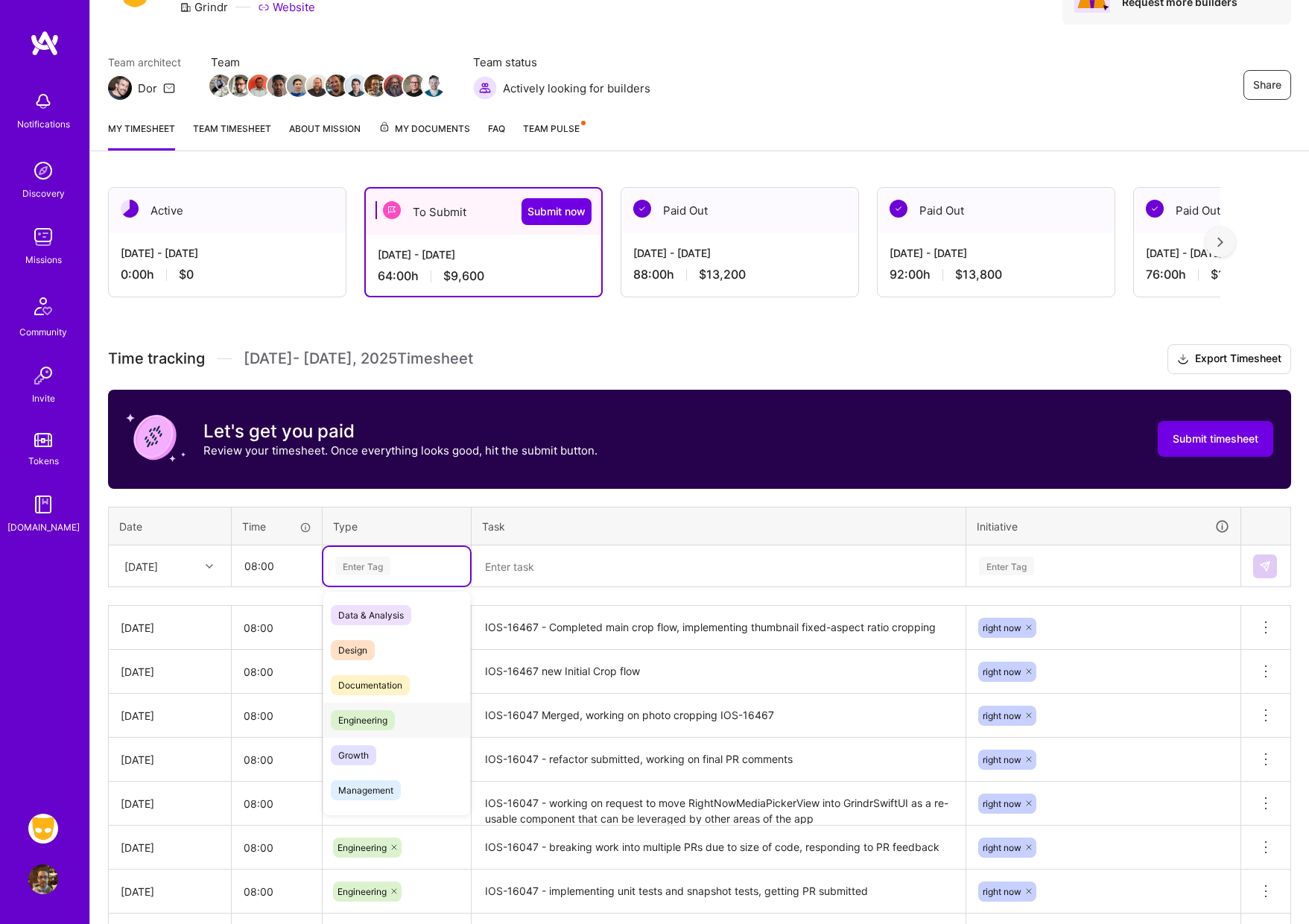
click at [373, 726] on span "Engineering" at bounding box center [363, 720] width 64 height 20
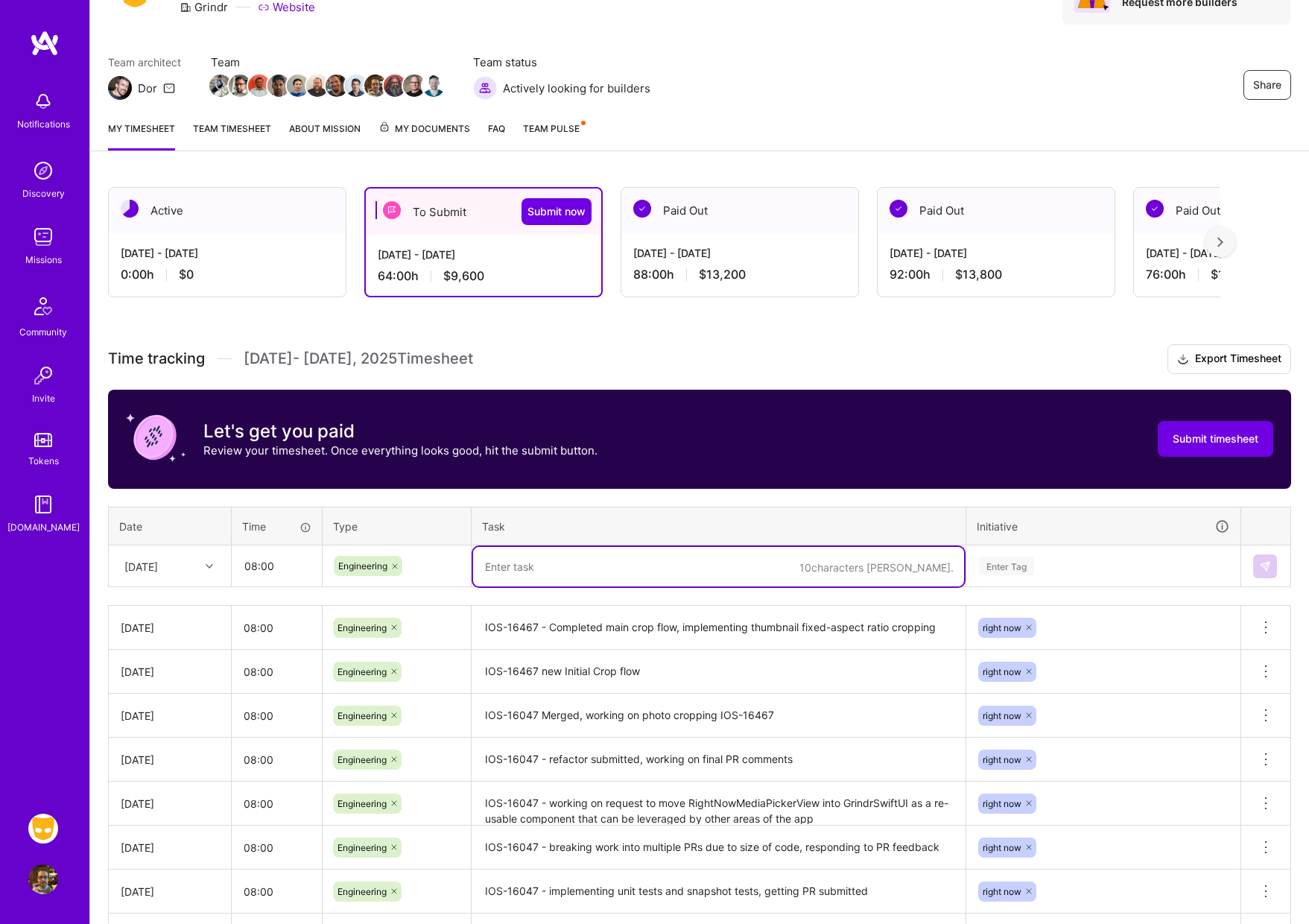
click at [544, 569] on textarea at bounding box center [718, 567] width 491 height 39
type textarea "W"
type textarea "Investigating issue with Media Picker presentation in Right Now feed causing re…"
click at [1009, 561] on div "Enter Tag" at bounding box center [1006, 566] width 55 height 23
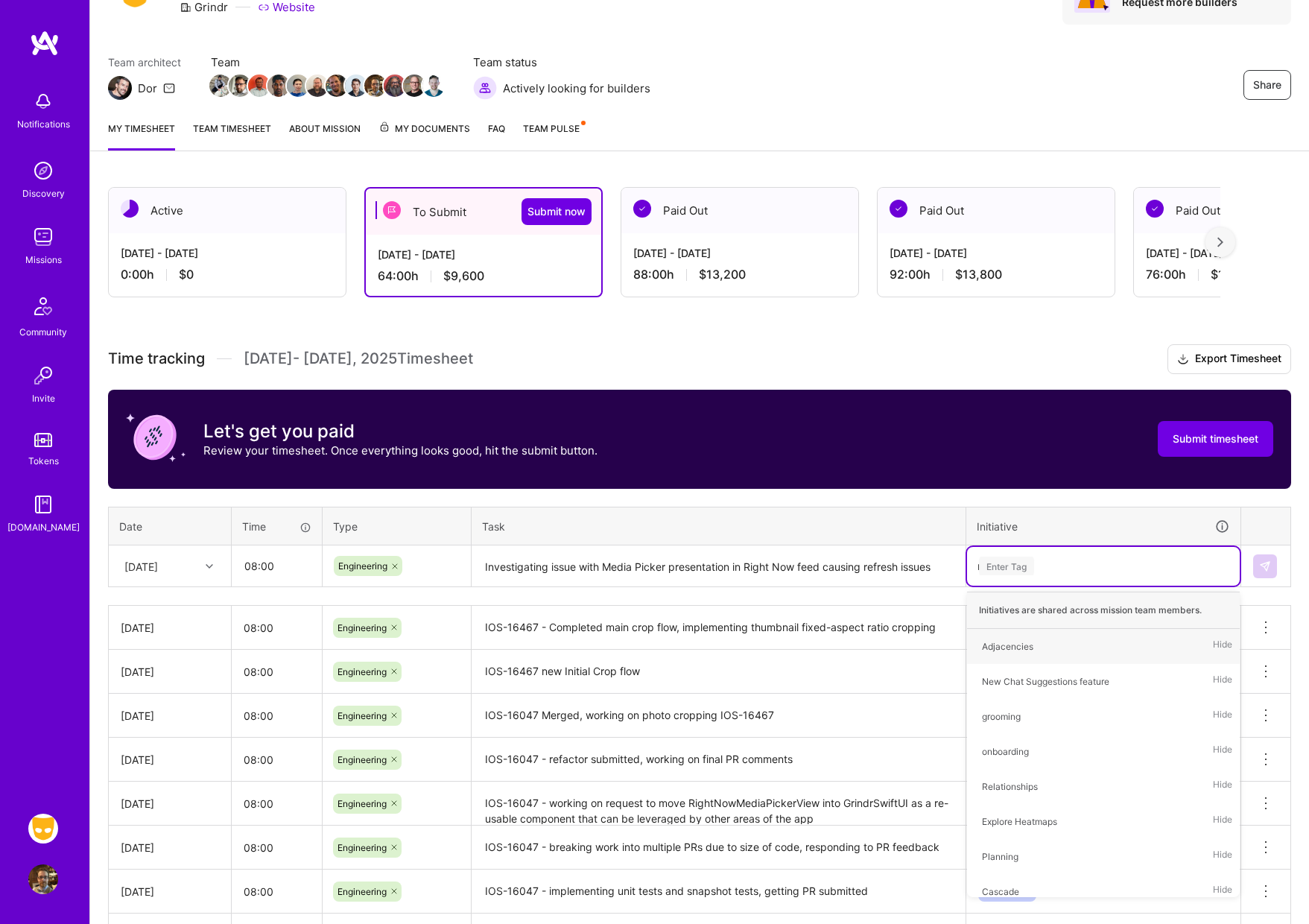
type input "ri"
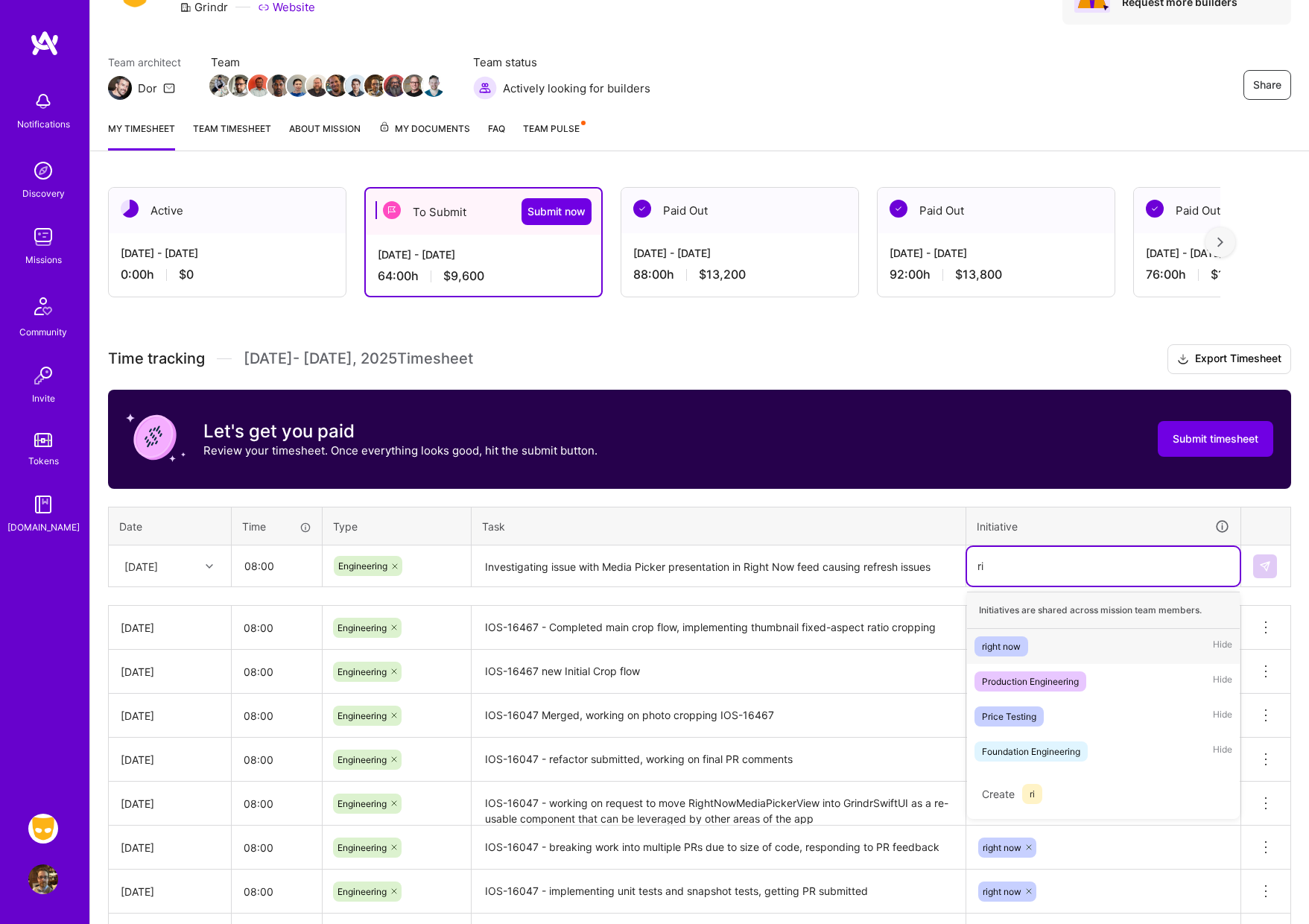
click at [1008, 642] on div "right now" at bounding box center [1001, 646] width 38 height 15
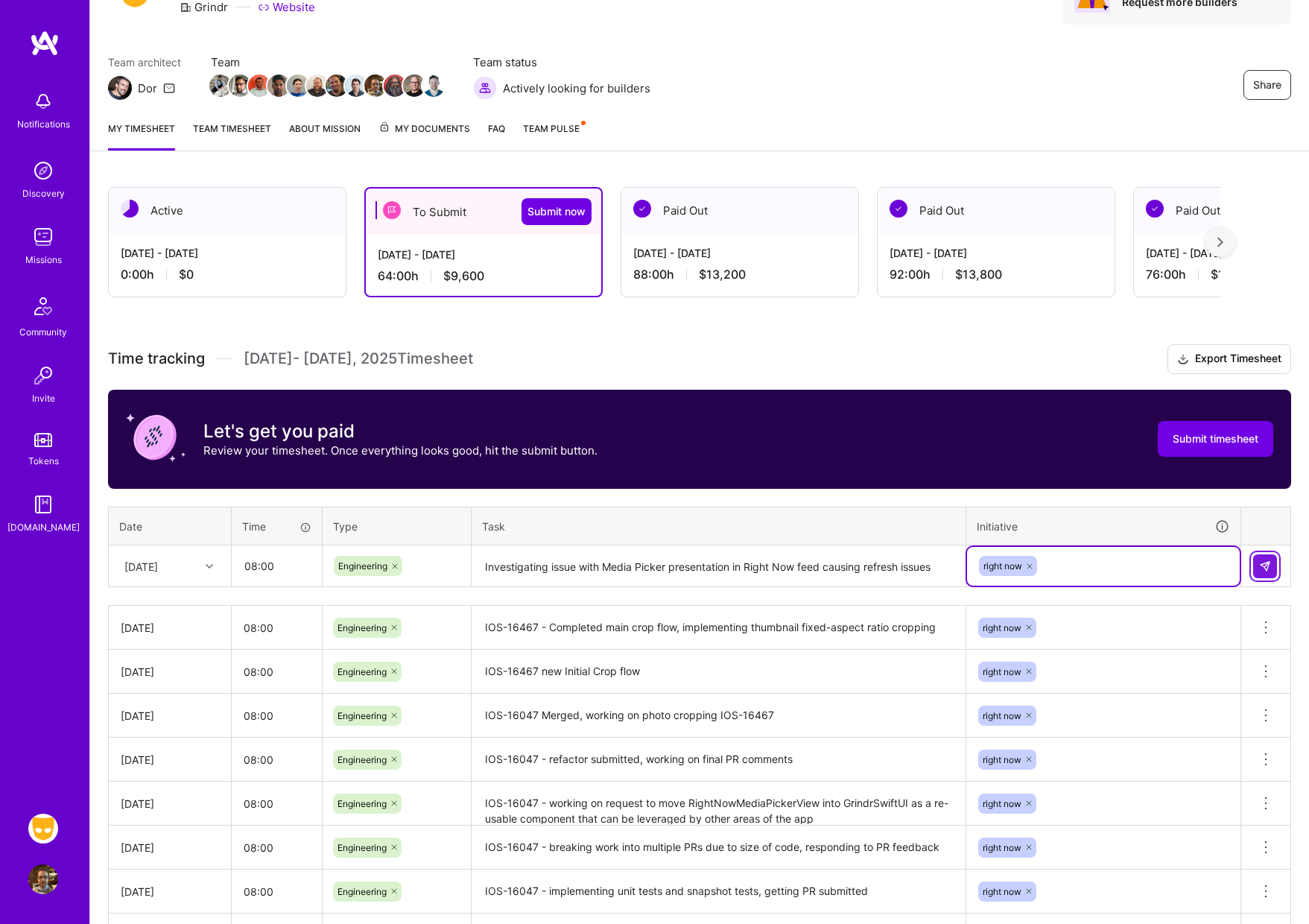
click at [1263, 568] on img at bounding box center [1265, 567] width 12 height 12
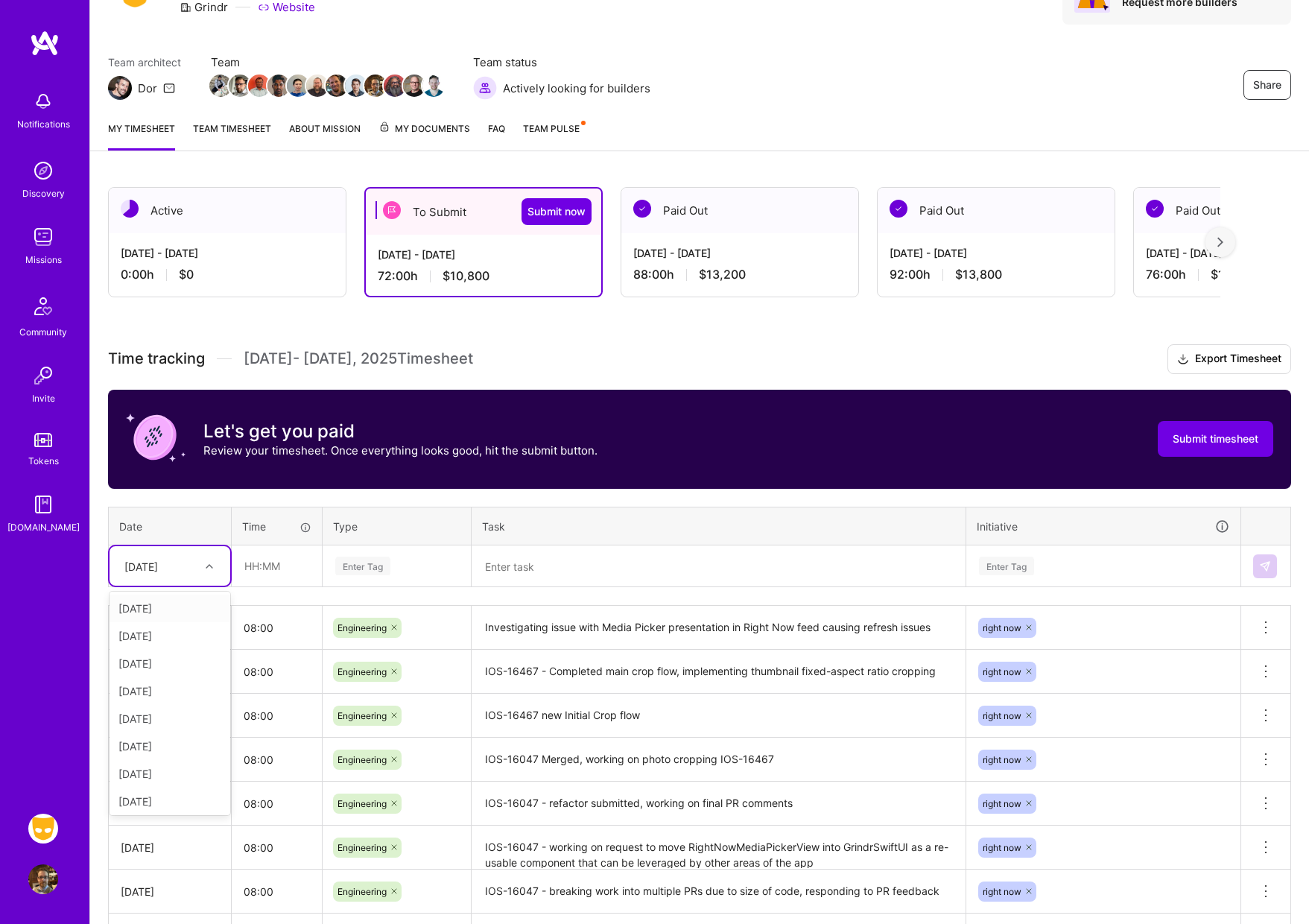
click at [217, 566] on div at bounding box center [211, 566] width 23 height 20
click at [154, 741] on div "[DATE]" at bounding box center [169, 743] width 120 height 27
click at [261, 564] on input "text" at bounding box center [276, 566] width 89 height 39
type input "08:00"
click at [354, 567] on div "Enter Tag" at bounding box center [363, 566] width 55 height 23
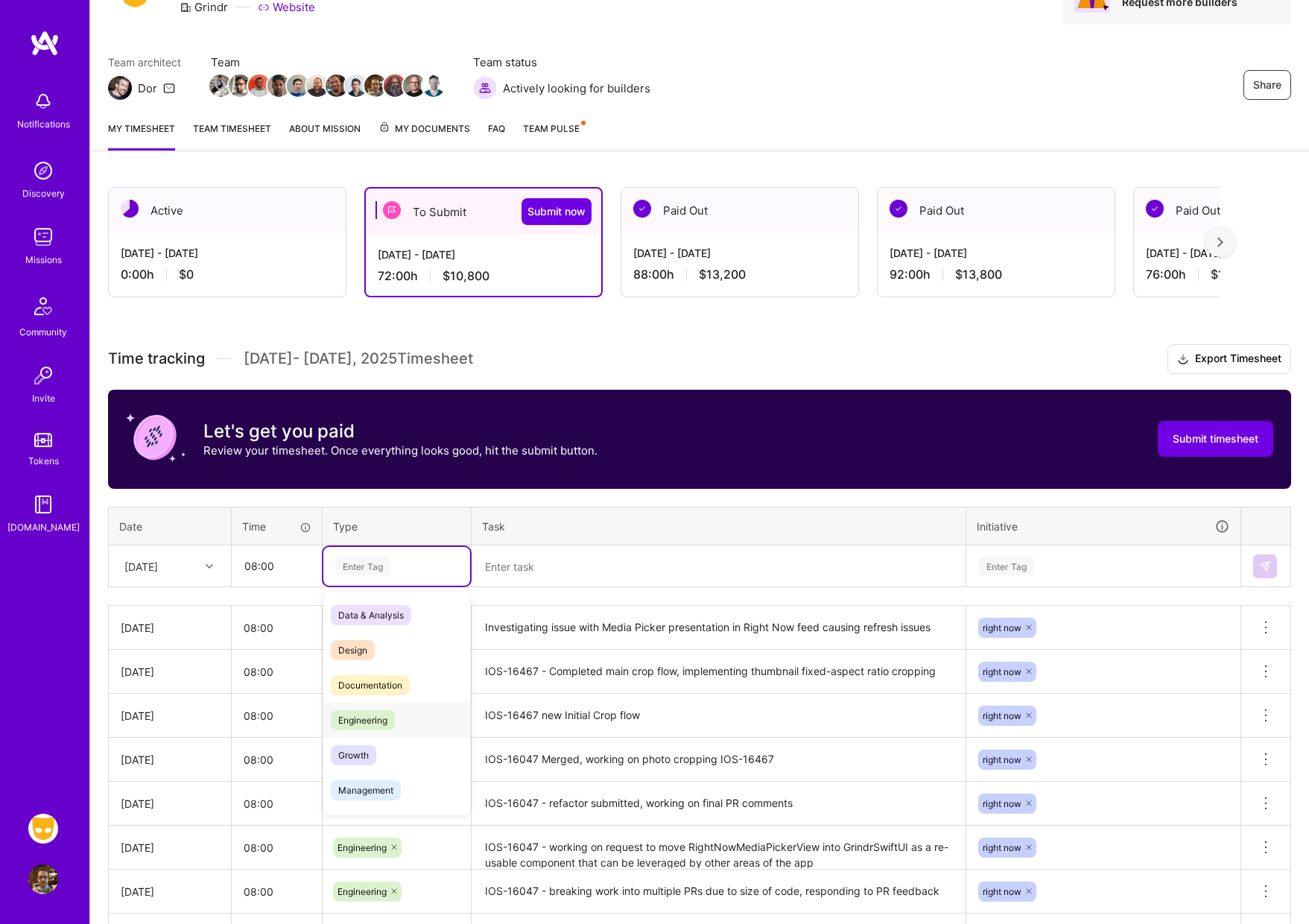
drag, startPoint x: 376, startPoint y: 712, endPoint x: 389, endPoint y: 700, distance: 17.7
click at [376, 712] on span "Engineering" at bounding box center [363, 720] width 64 height 20
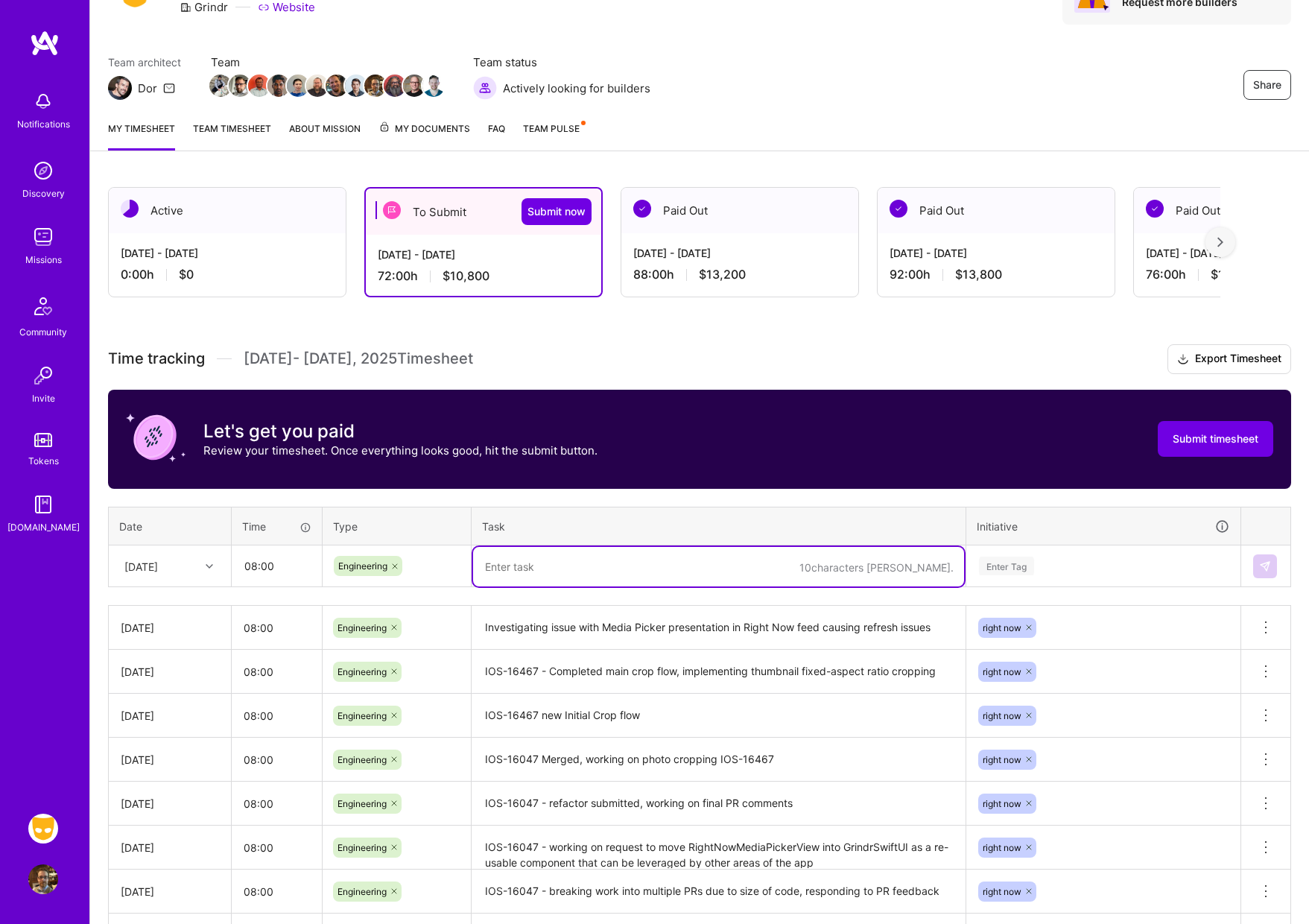
click at [515, 564] on textarea at bounding box center [718, 567] width 491 height 39
type textarea "IOS-16444 has_dating_potential analytics bug fixed. Session manager sheet prese…"
click at [994, 564] on div "Enter Tag" at bounding box center [1006, 566] width 55 height 23
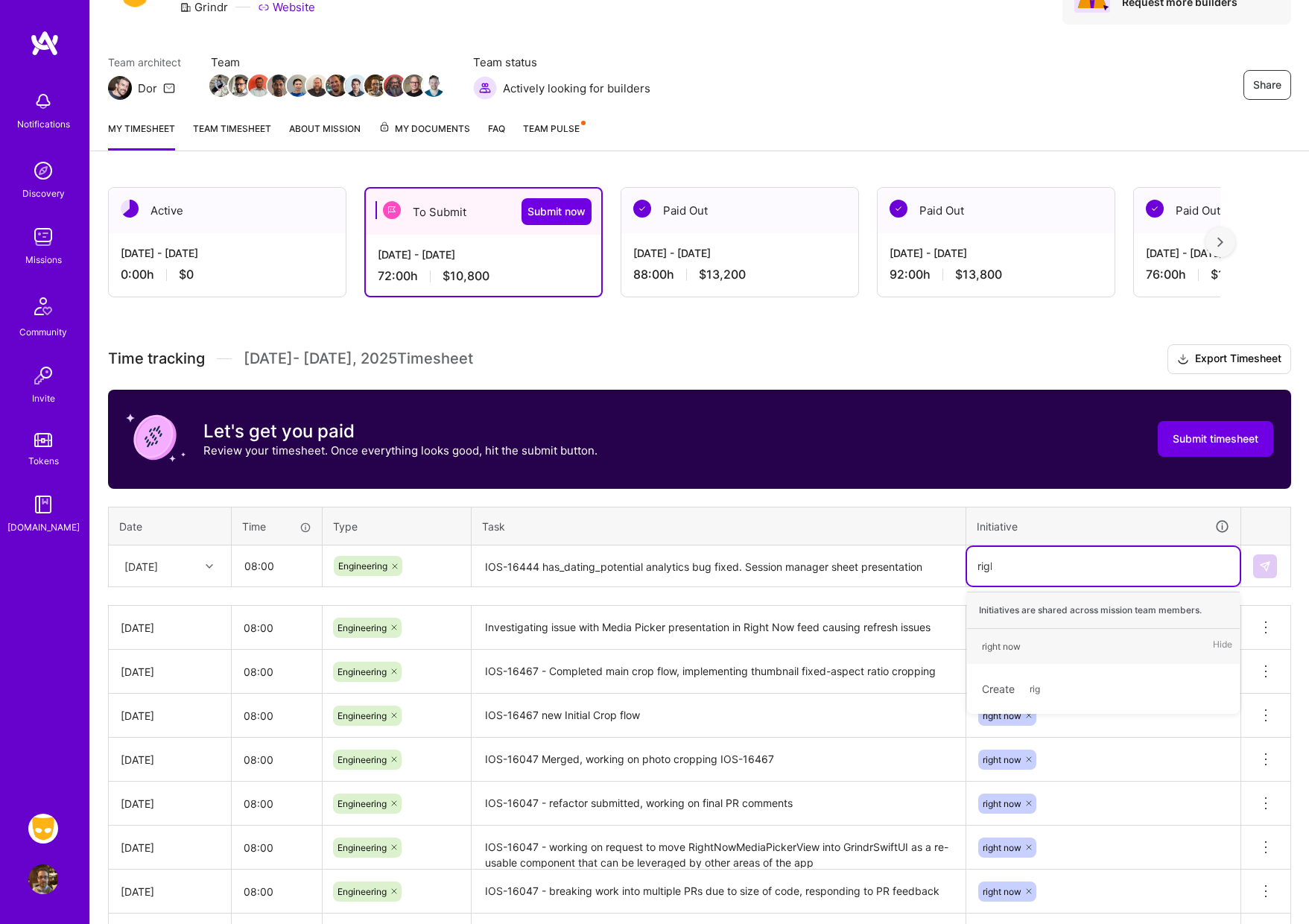
type input "right"
click at [1009, 647] on div "right now" at bounding box center [1001, 646] width 38 height 15
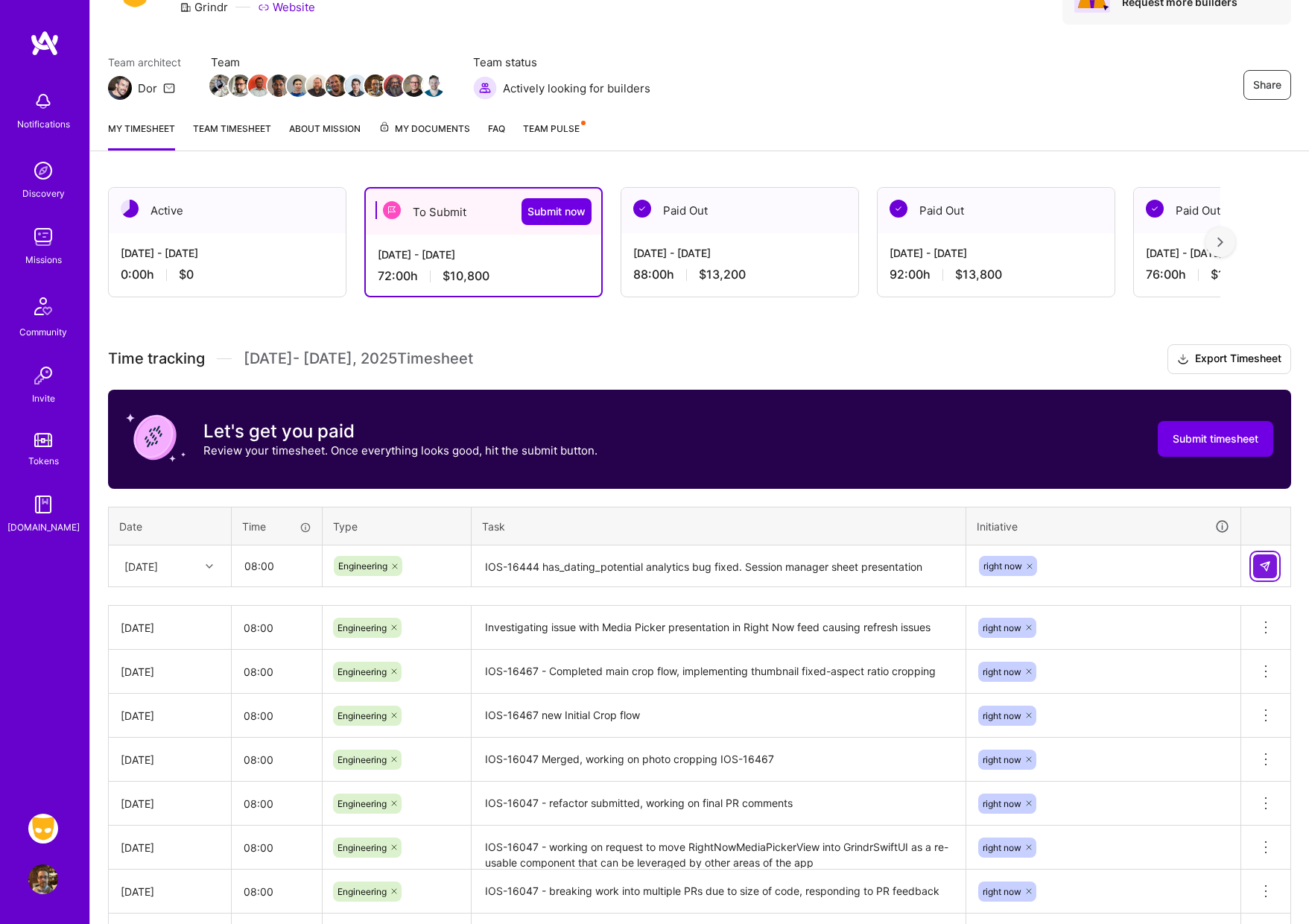
click at [1265, 563] on img at bounding box center [1265, 567] width 12 height 12
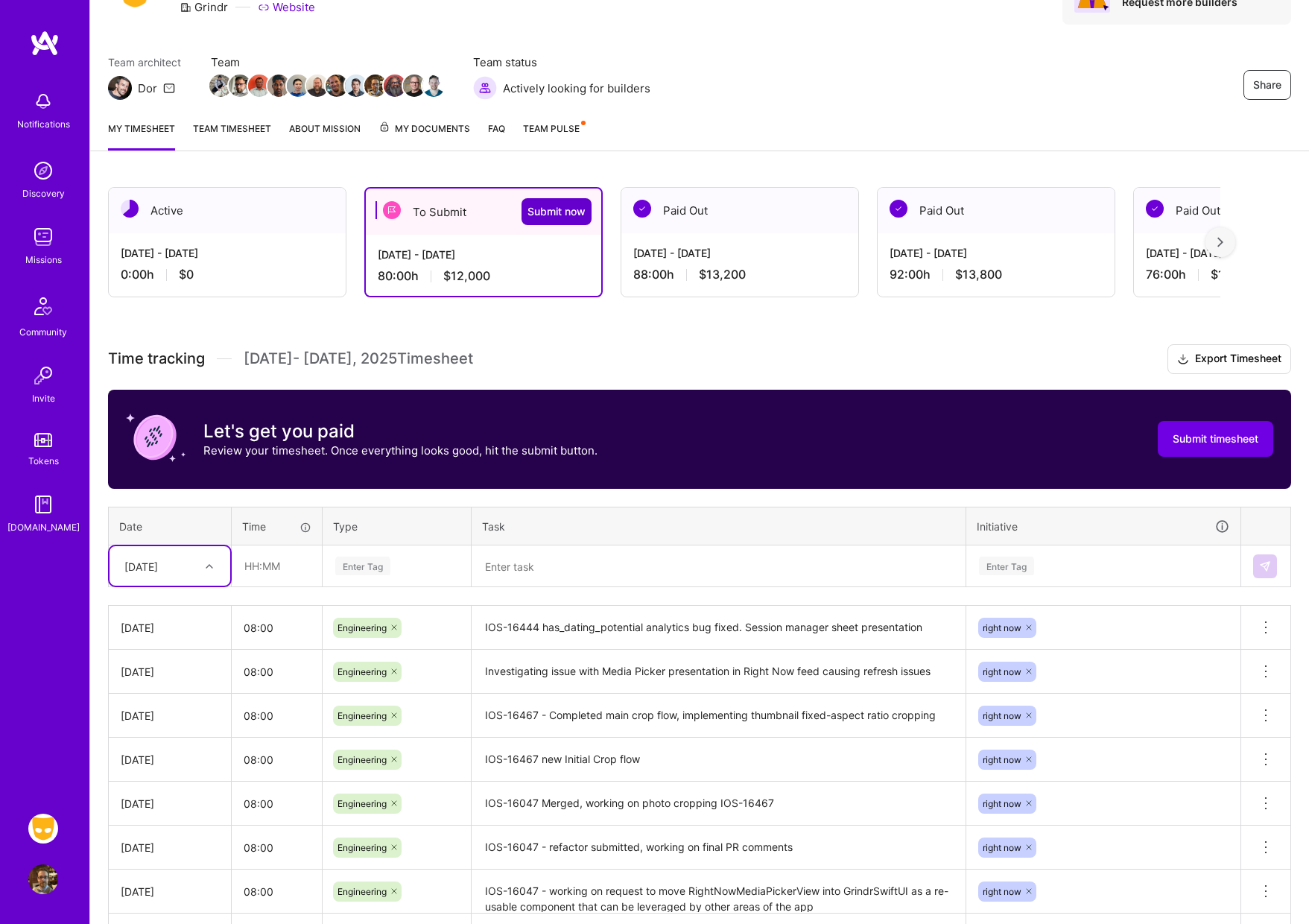
click at [550, 211] on span "Submit now" at bounding box center [556, 211] width 58 height 15
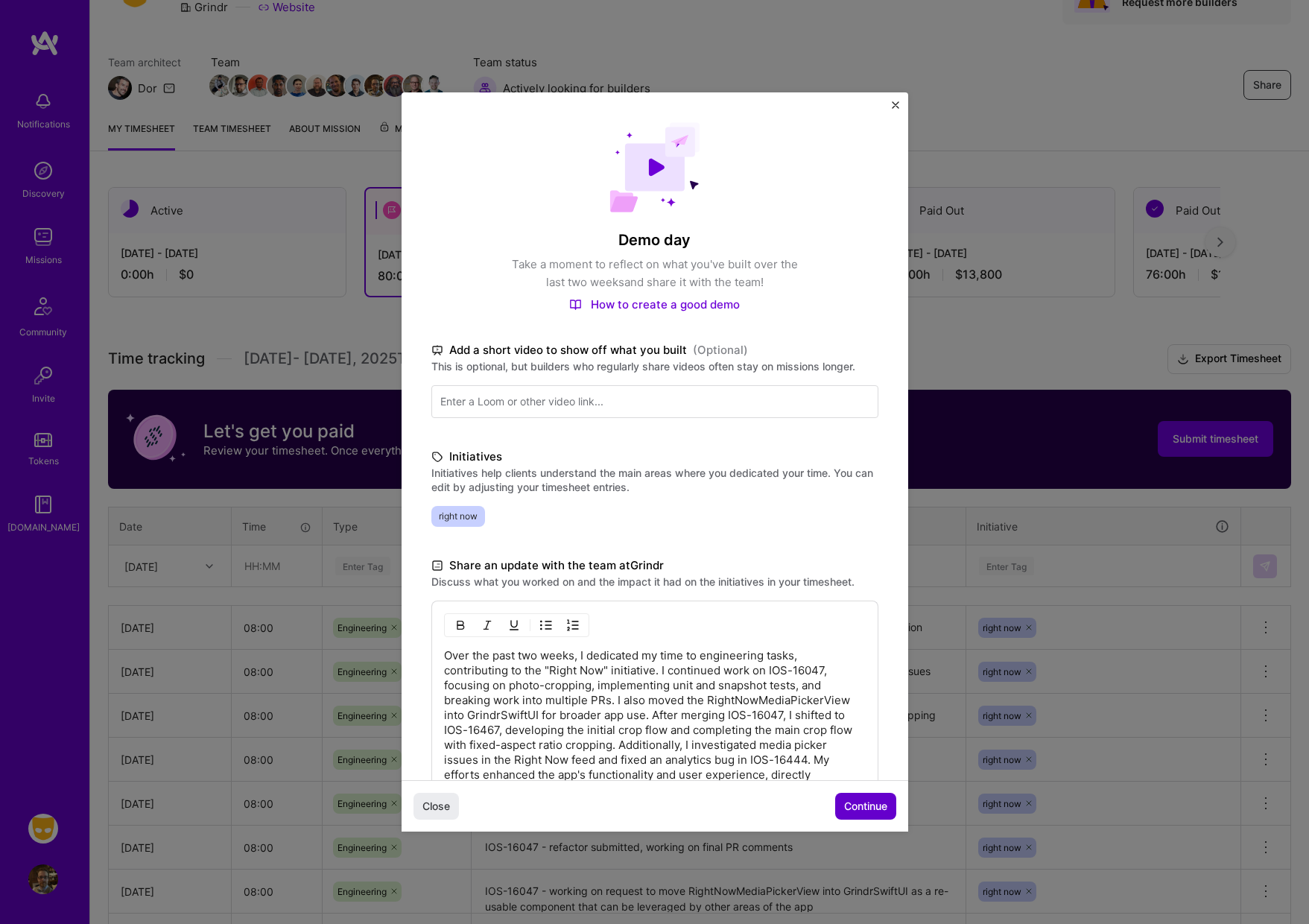
click at [862, 811] on span "Continue" at bounding box center [865, 805] width 44 height 15
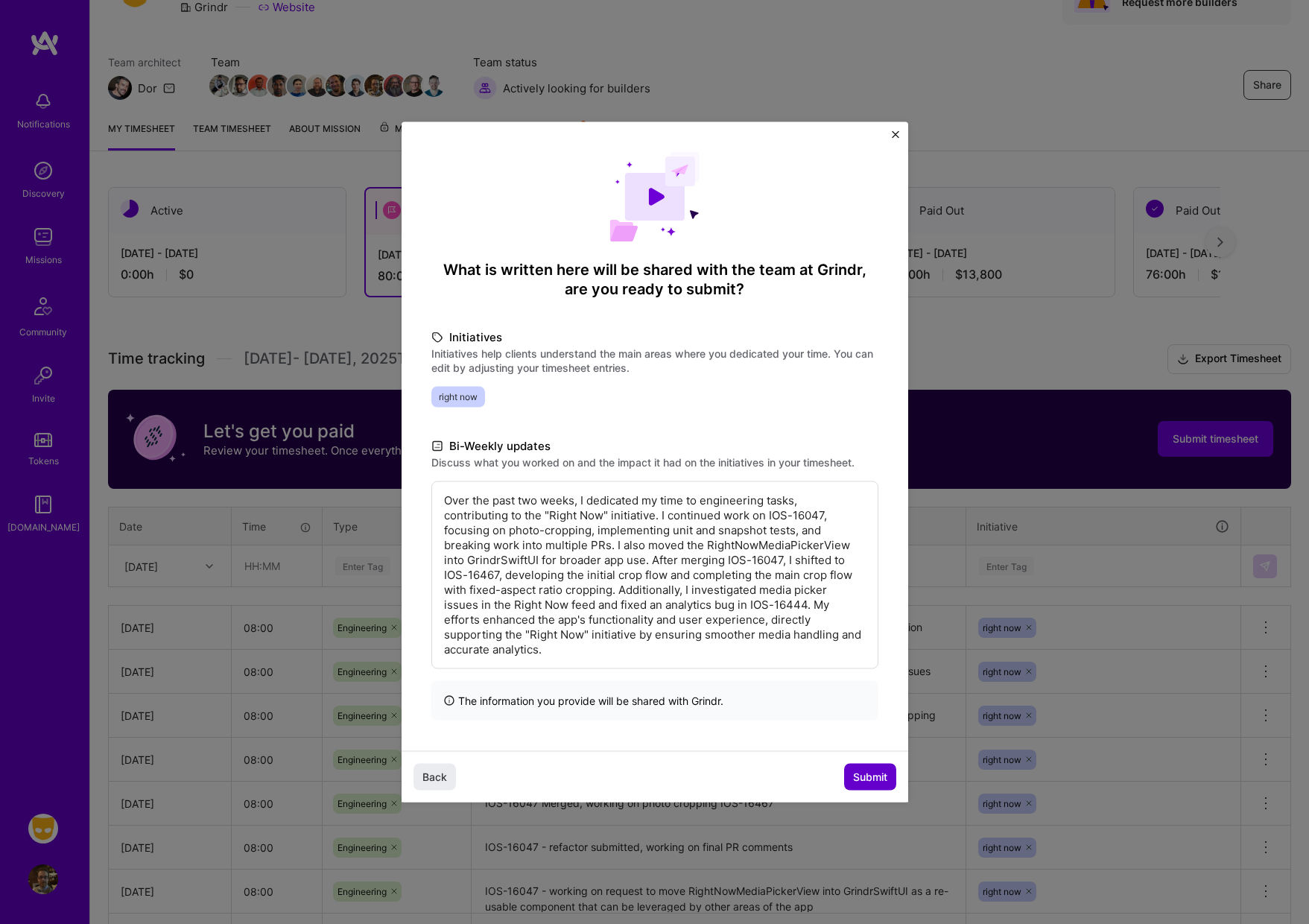
click at [867, 776] on span "Submit" at bounding box center [870, 776] width 34 height 15
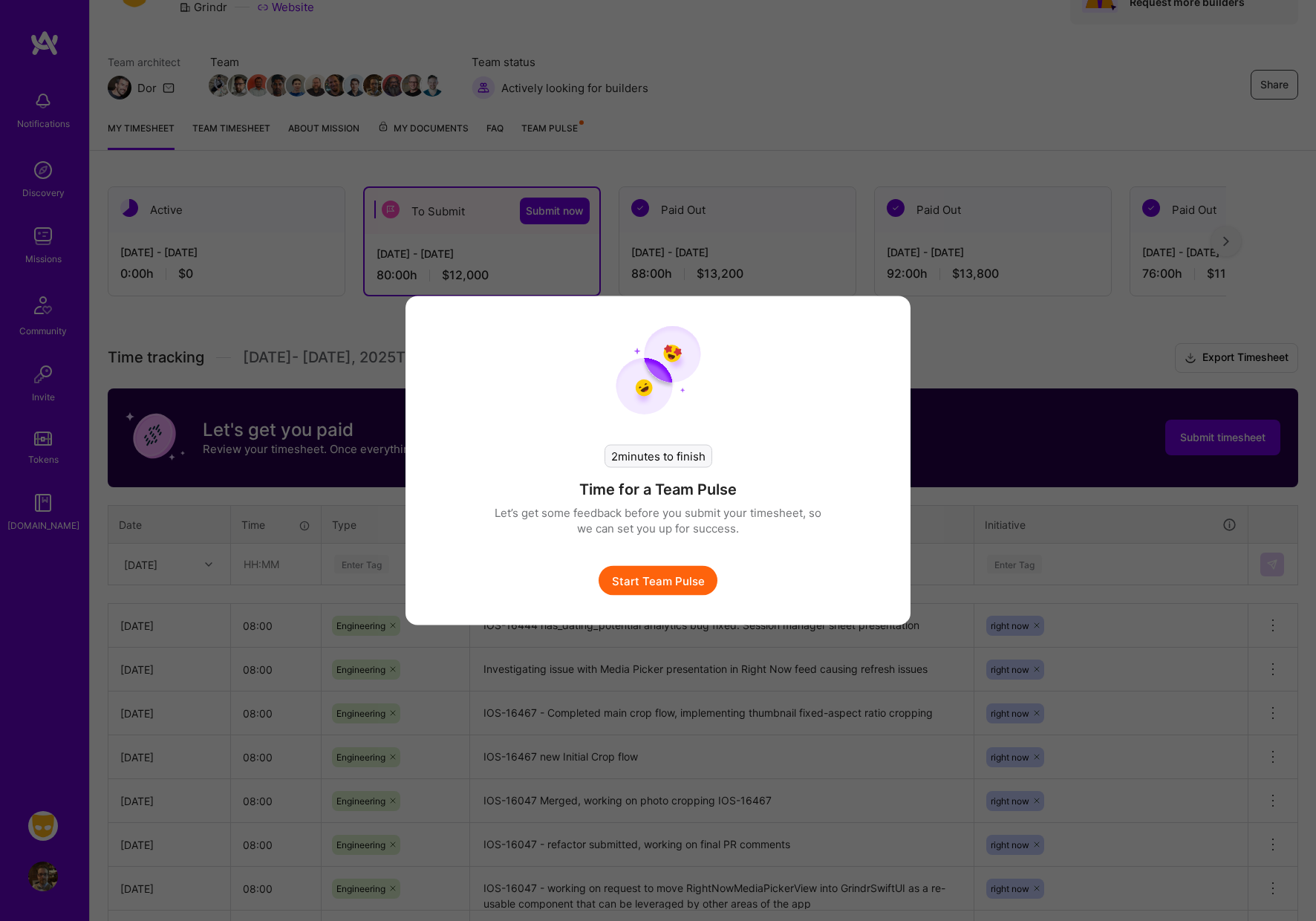
click at [654, 587] on button "Start Team Pulse" at bounding box center [658, 580] width 119 height 30
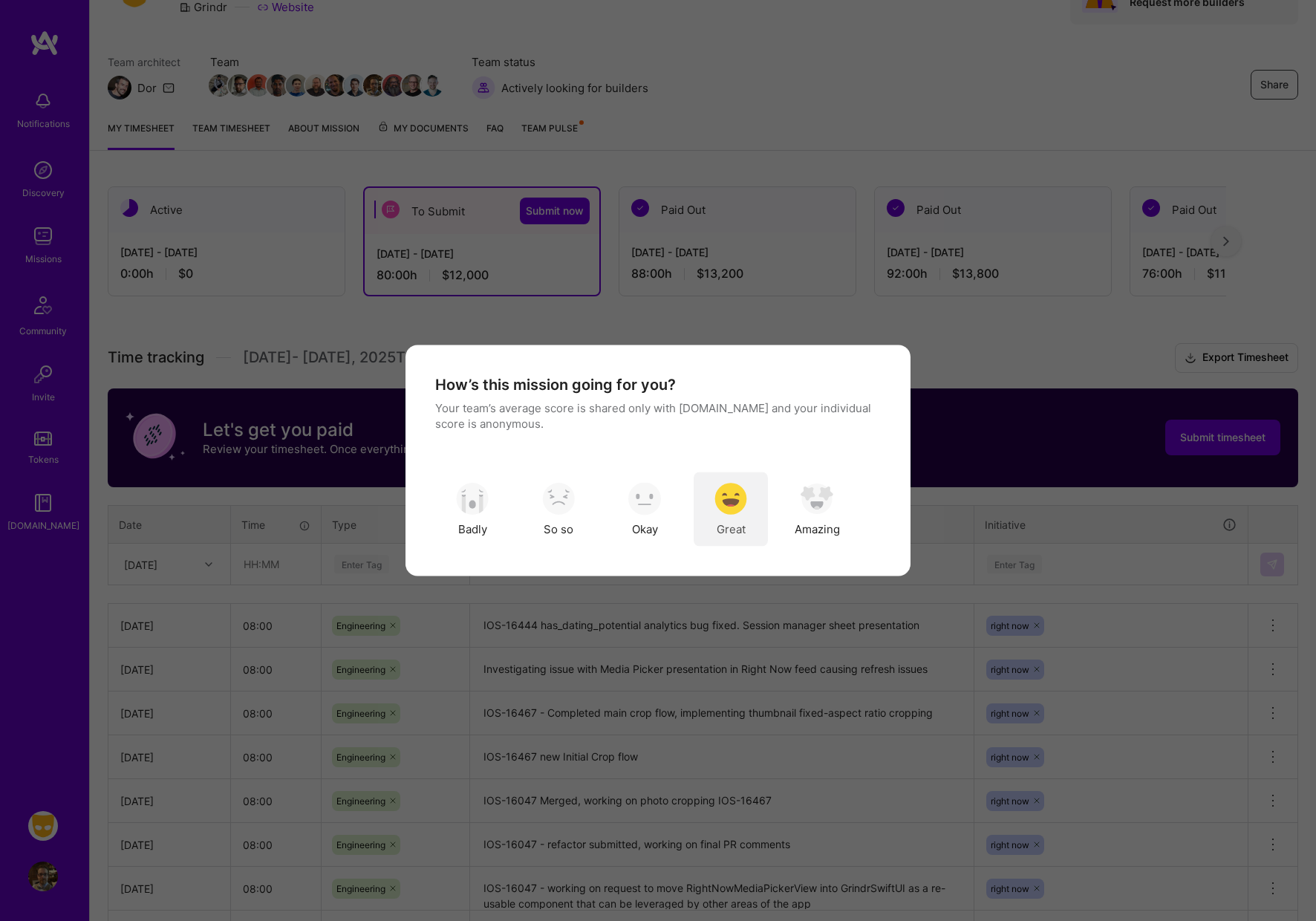
click at [732, 505] on img "modal" at bounding box center [731, 498] width 32 height 32
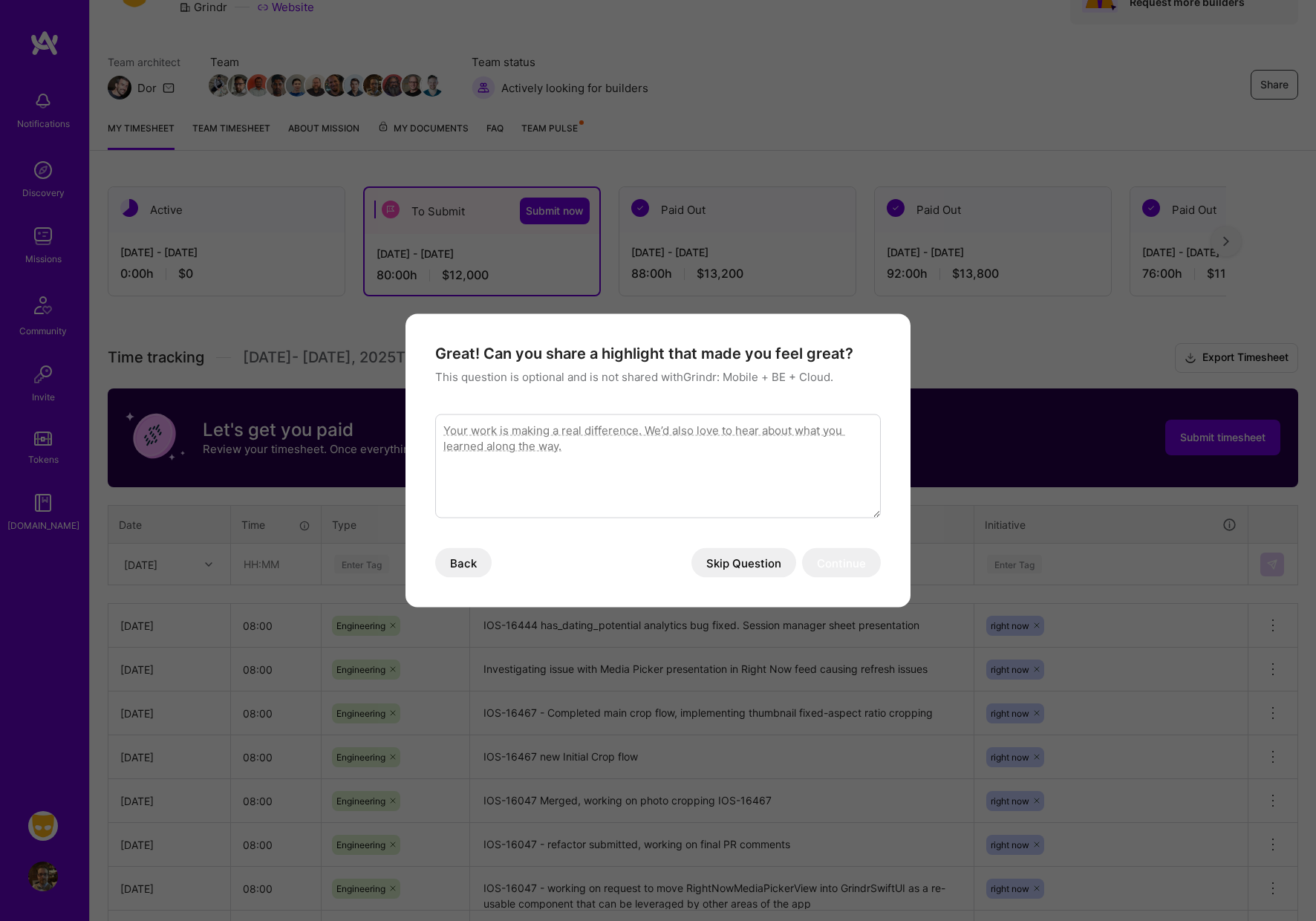
click at [749, 571] on button "Skip Question" at bounding box center [743, 562] width 105 height 30
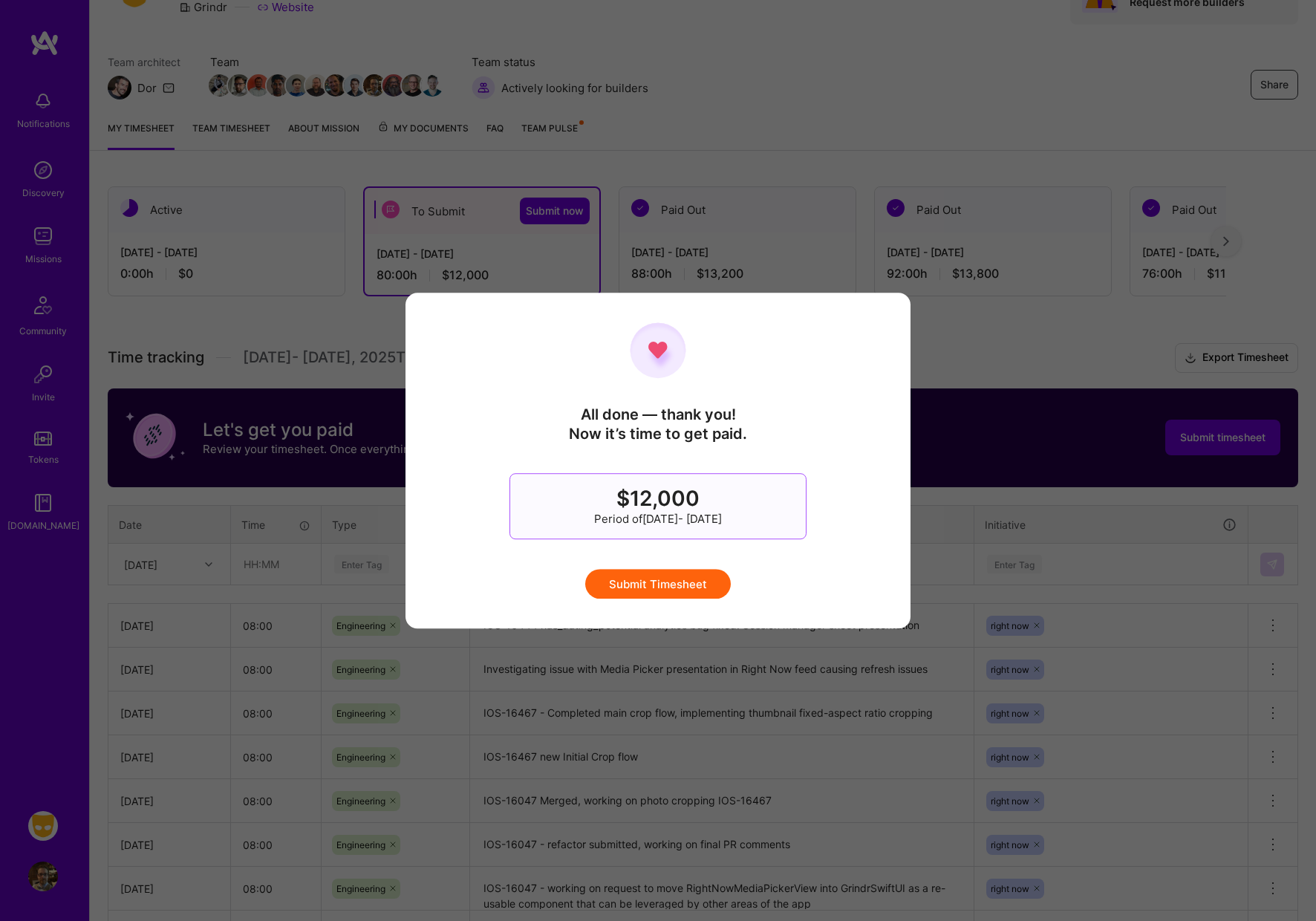
click at [665, 585] on button "Submit Timesheet" at bounding box center [658, 583] width 145 height 30
